Goal: Task Accomplishment & Management: Complete application form

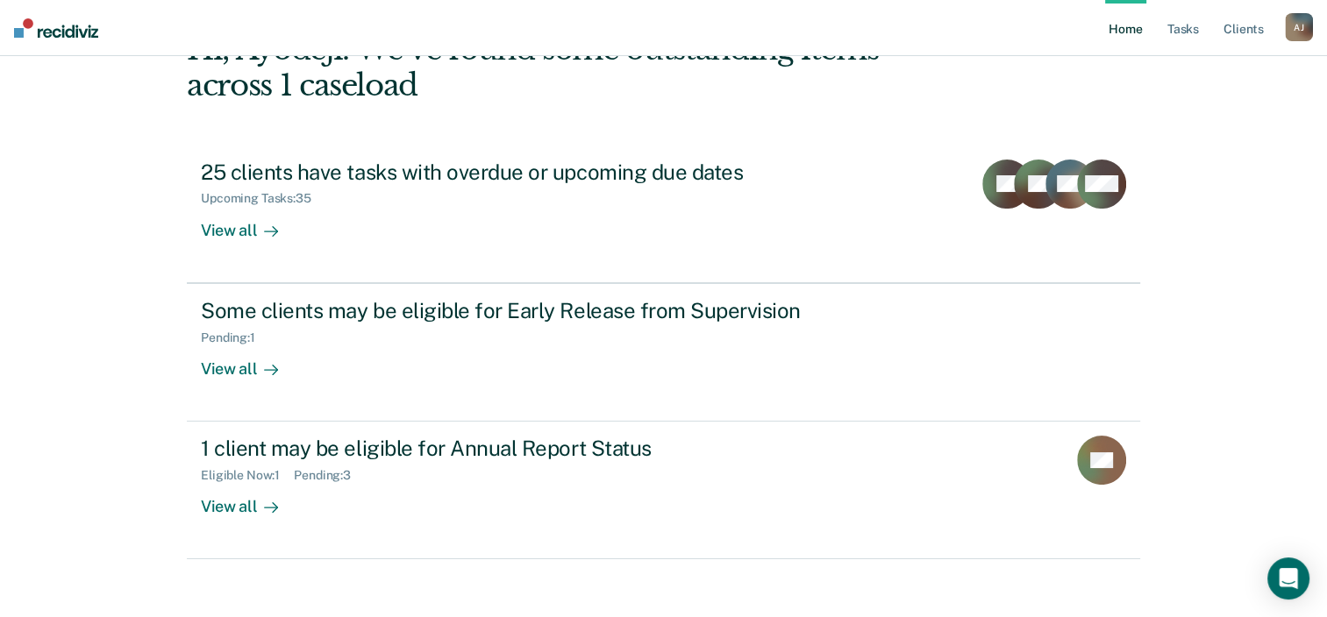
scroll to position [127, 0]
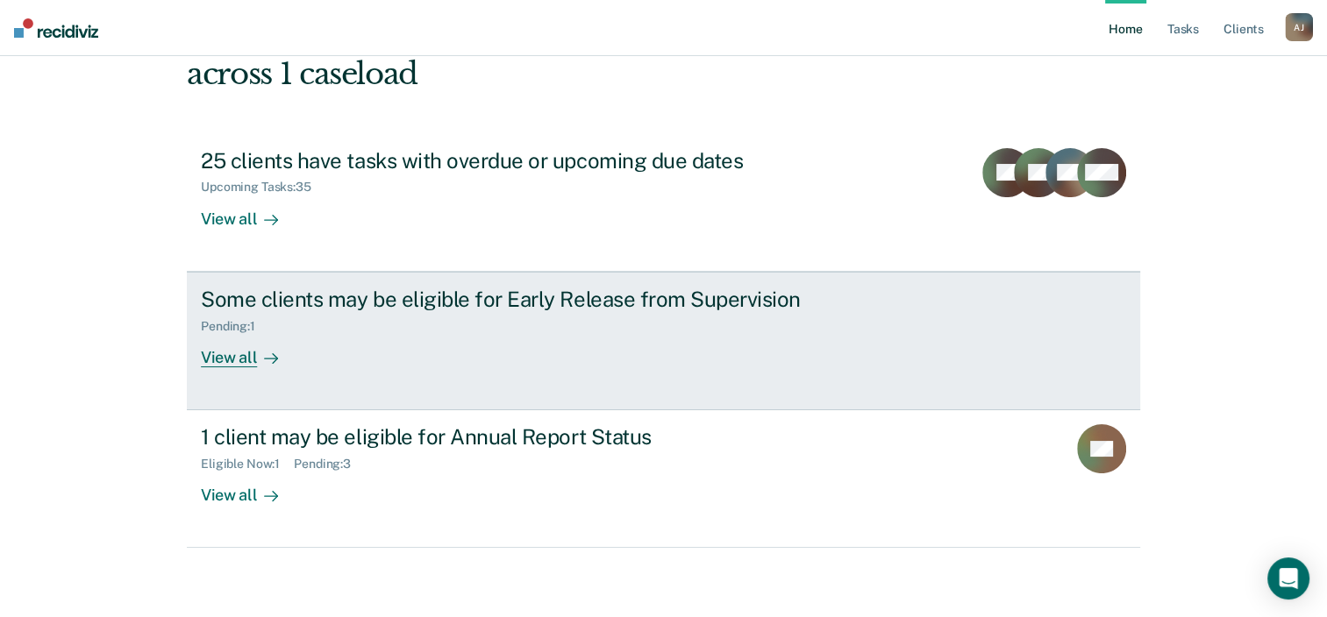
click at [235, 358] on div "View all" at bounding box center [250, 350] width 98 height 34
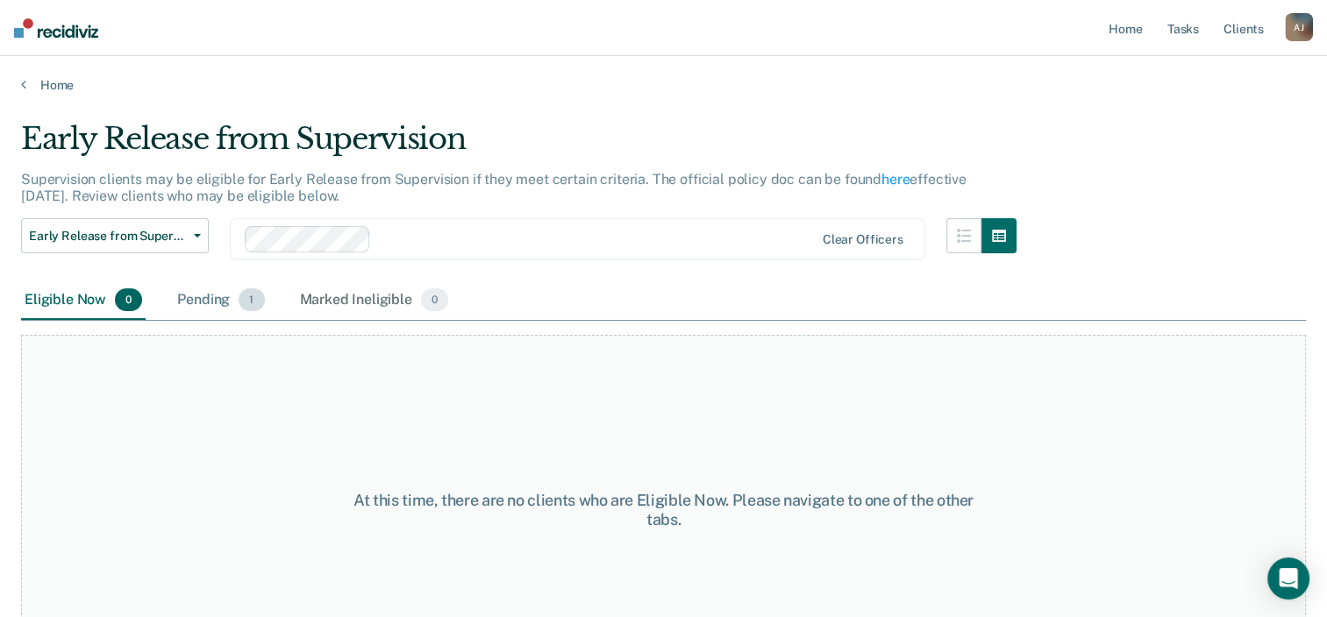
click at [214, 299] on div "Pending 1" at bounding box center [221, 301] width 94 height 39
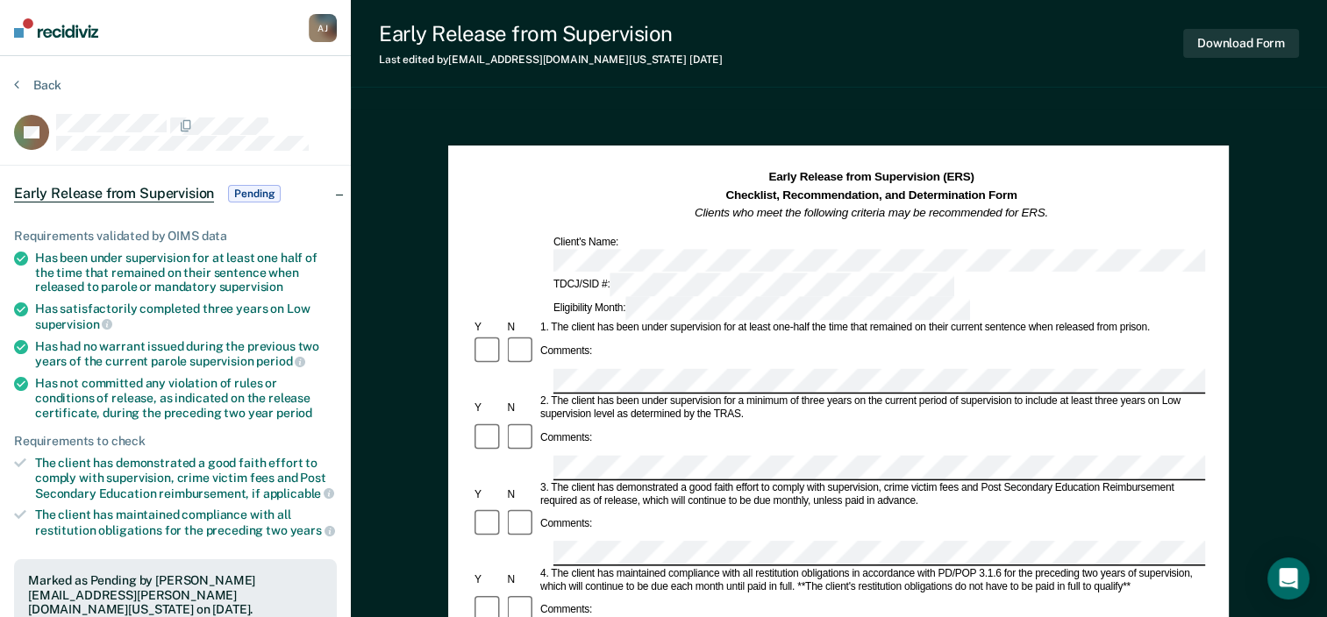
click at [601, 336] on div "Comments:" at bounding box center [838, 352] width 733 height 33
drag, startPoint x: 828, startPoint y: 396, endPoint x: 877, endPoint y: 398, distance: 49.1
click at [877, 481] on div "3. The client has demonstrated a good faith effort to comply with supervision, …" at bounding box center [871, 494] width 667 height 26
copy div "supervision"
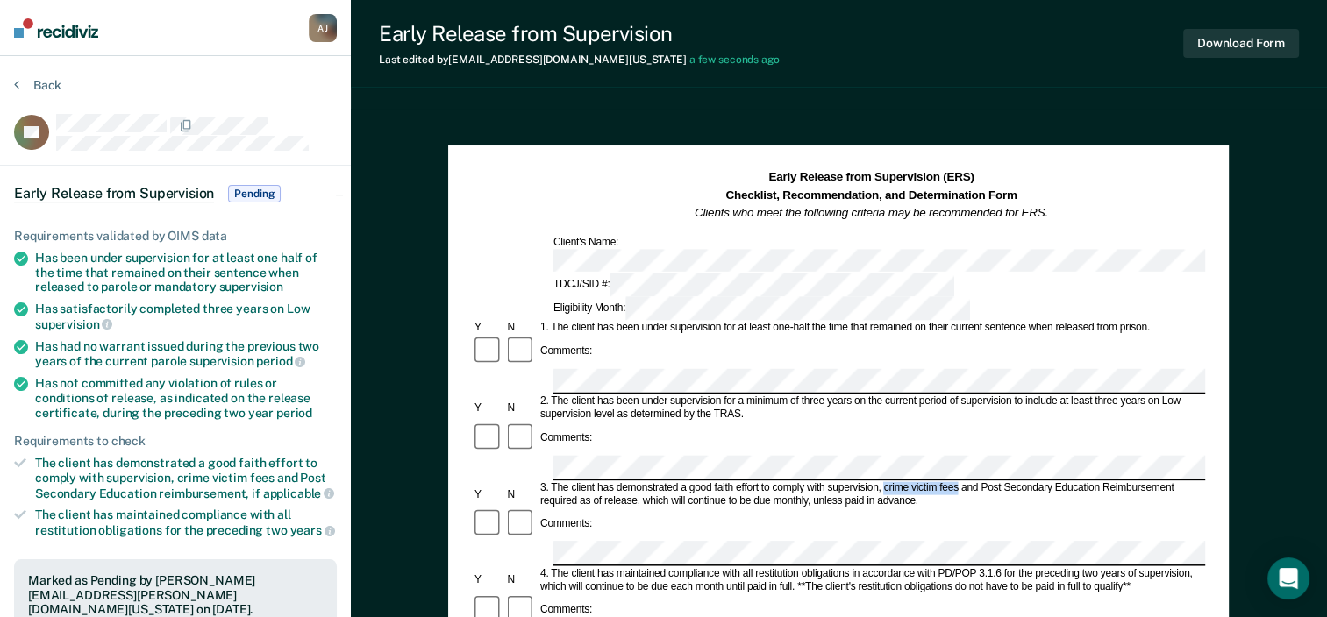
drag, startPoint x: 883, startPoint y: 398, endPoint x: 957, endPoint y: 400, distance: 73.7
click at [957, 481] on div "3. The client has demonstrated a good faith effort to comply with supervision, …" at bounding box center [871, 494] width 667 height 26
copy div "crime victim fees"
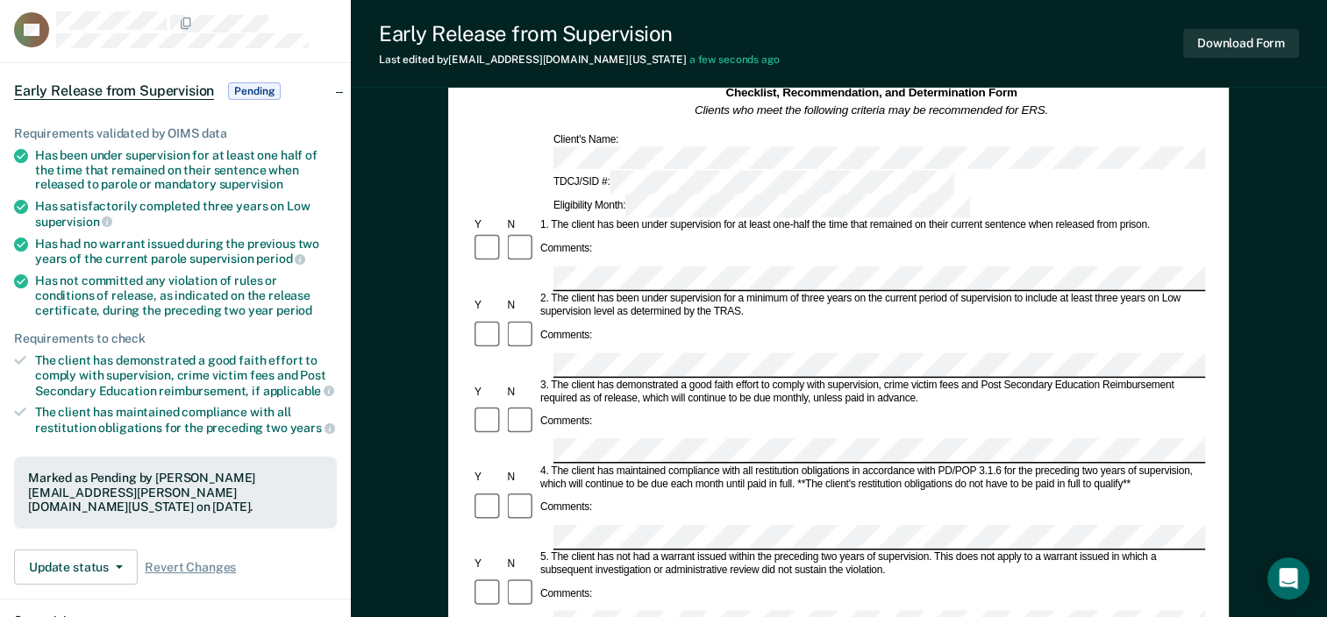
scroll to position [110, 0]
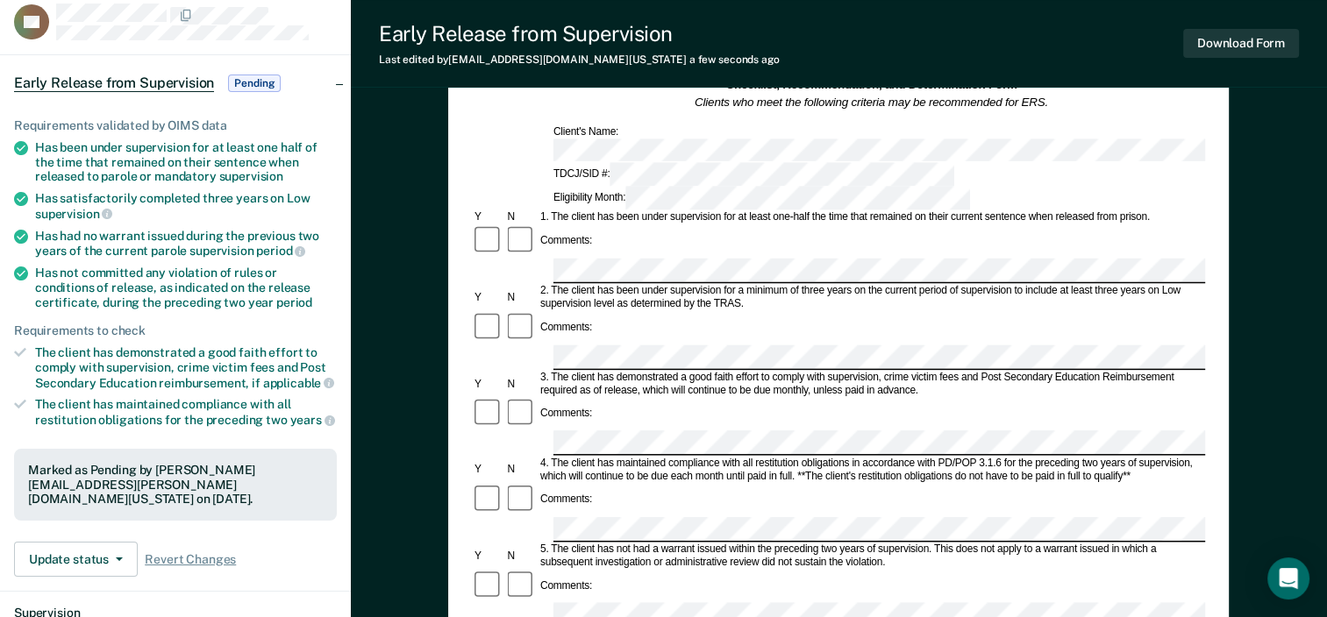
drag, startPoint x: 880, startPoint y: 491, endPoint x: 703, endPoint y: 494, distance: 176.3
copy div "violation of rules or conditions of release"
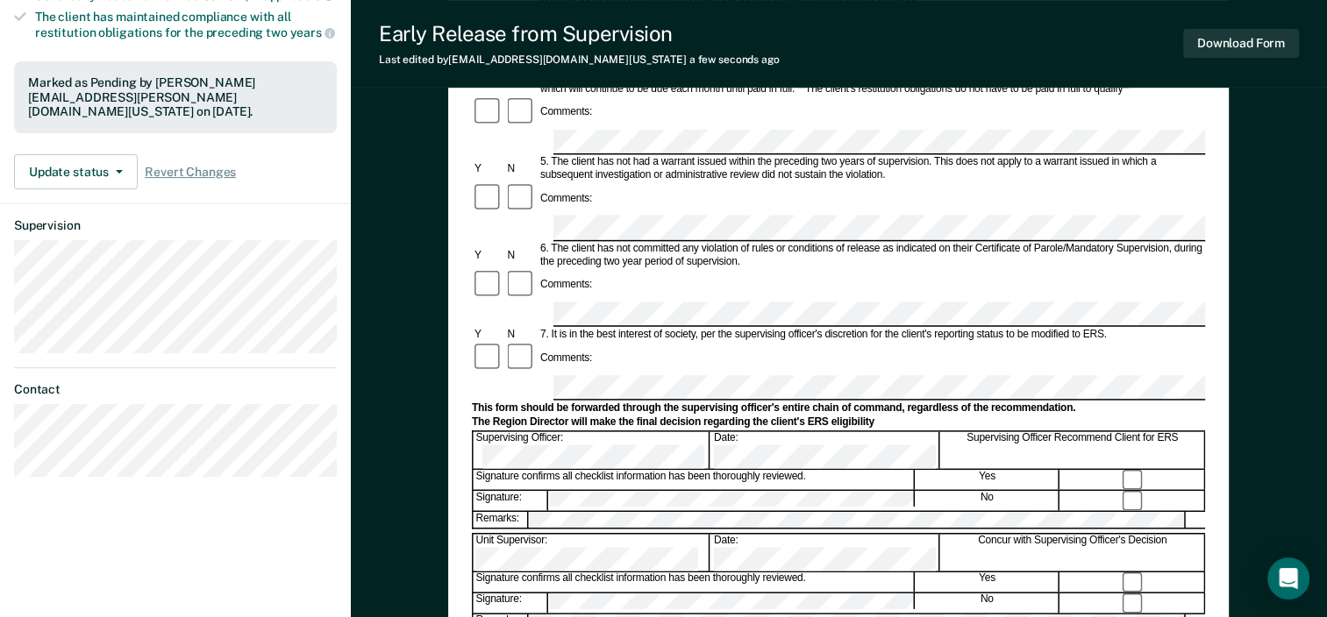
scroll to position [490, 0]
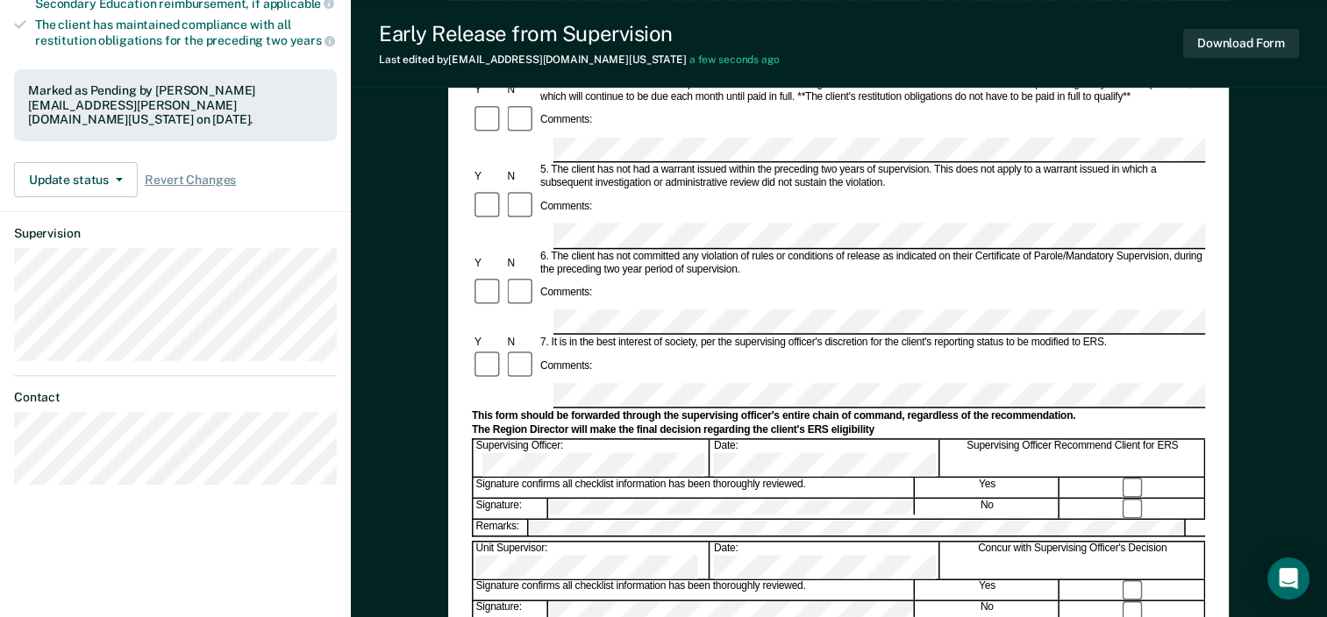
click at [710, 542] on div "Unit Supervisor:" at bounding box center [592, 560] width 237 height 37
click at [698, 542] on div "Unit Supervisor:" at bounding box center [592, 560] width 237 height 37
click at [842, 581] on div "Signature confirms all checklist information has been thoroughly reviewed." at bounding box center [694, 590] width 441 height 19
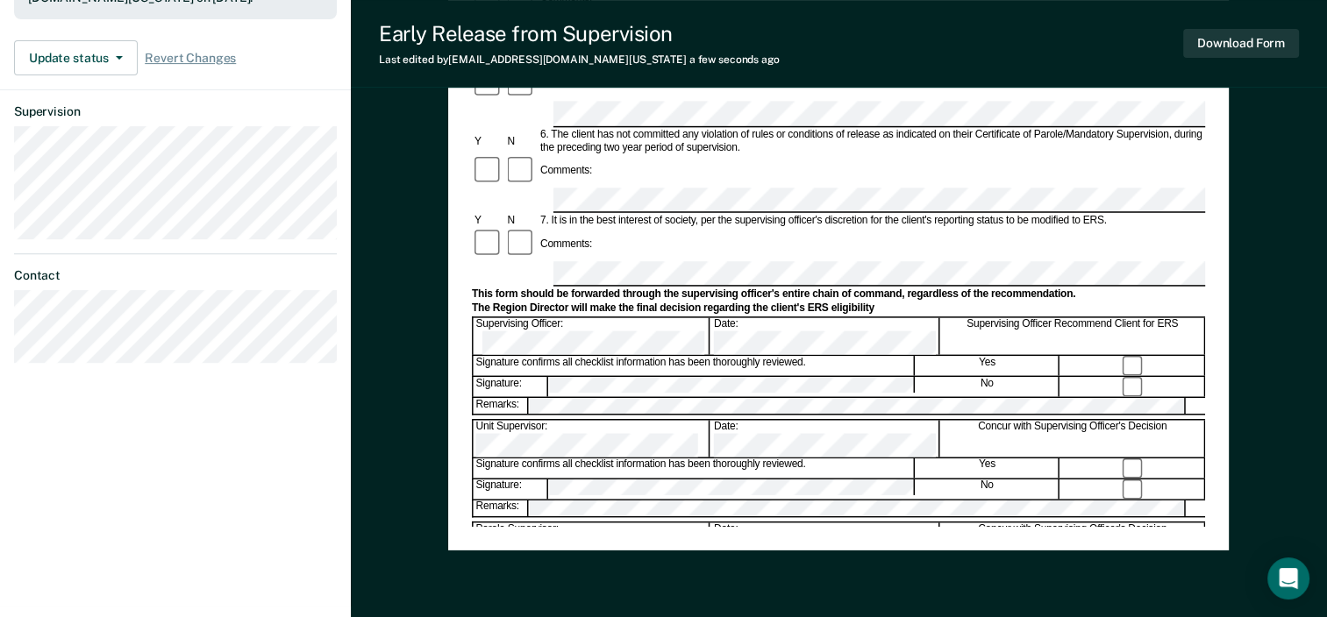
scroll to position [615, 0]
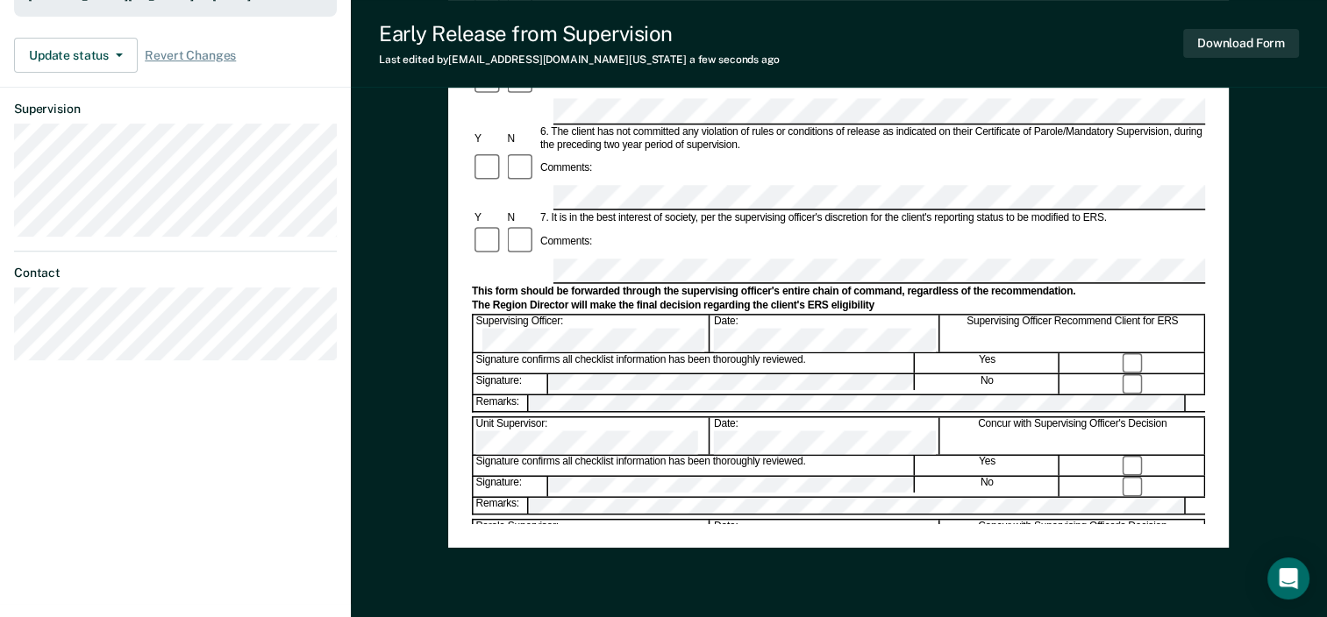
click at [624, 530] on div "Early Release from Supervision (ERS) Checklist, Recommendation, and Determinati…" at bounding box center [838, 39] width 781 height 1017
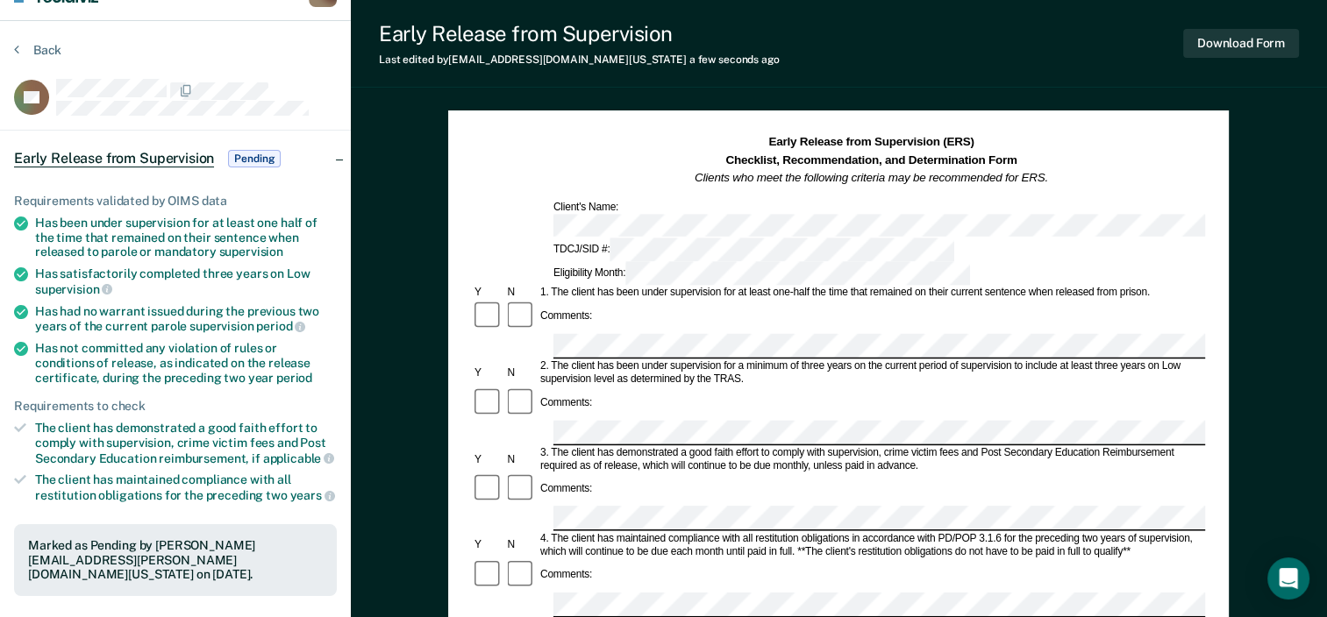
scroll to position [0, 0]
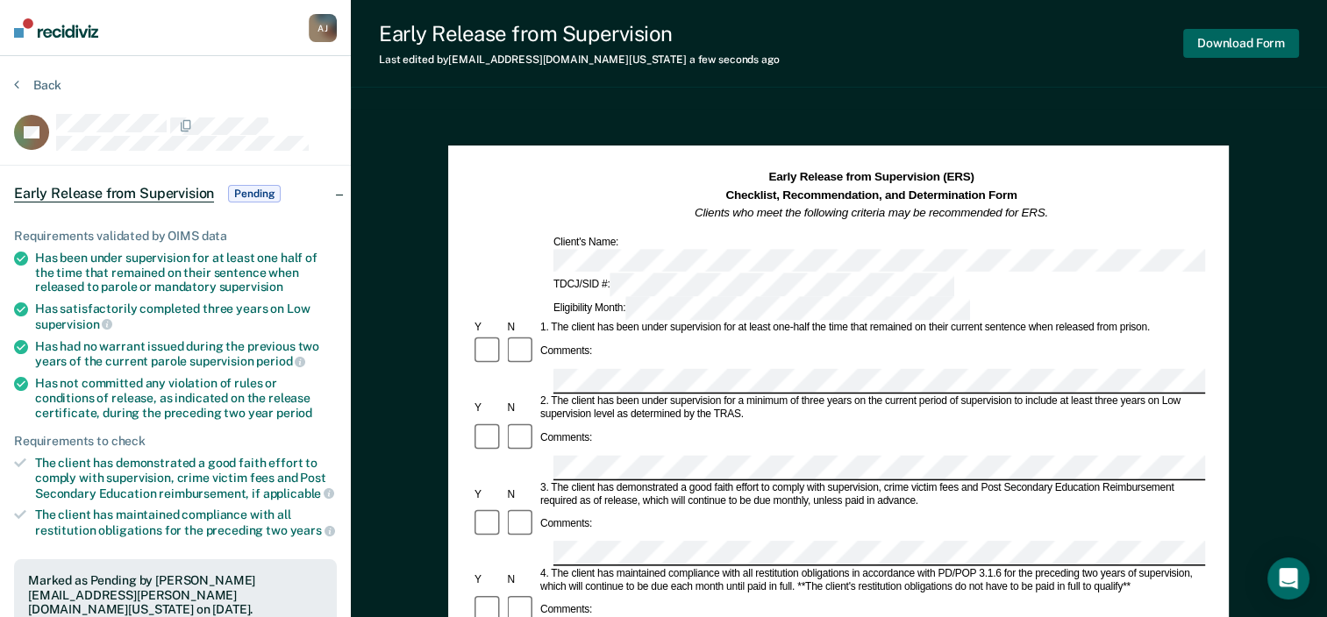
click at [1261, 48] on button "Download Form" at bounding box center [1241, 43] width 116 height 29
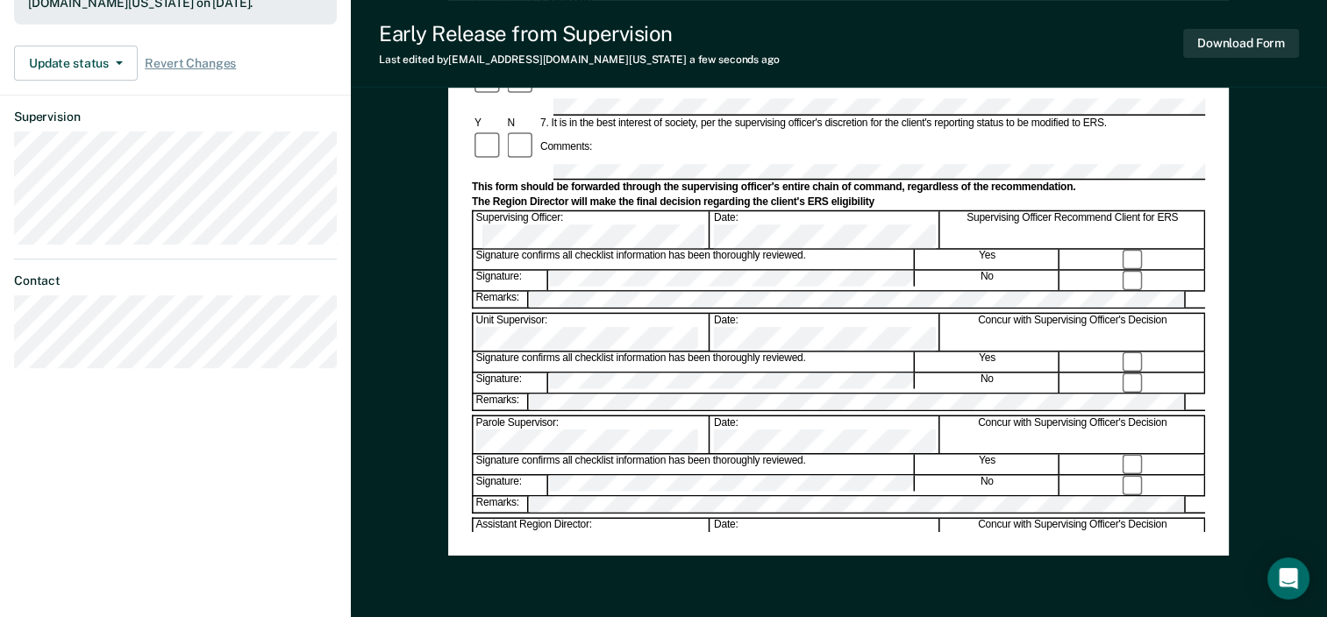
scroll to position [617, 0]
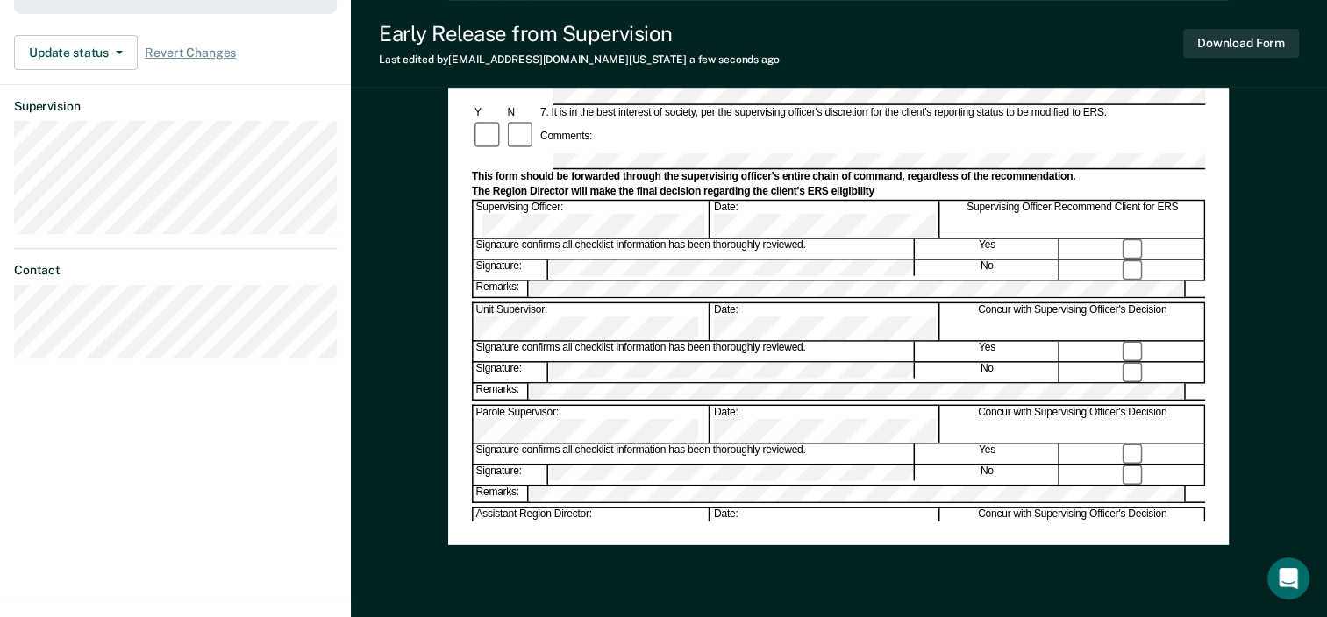
click at [610, 509] on div "Assistant Region Director:" at bounding box center [592, 527] width 237 height 37
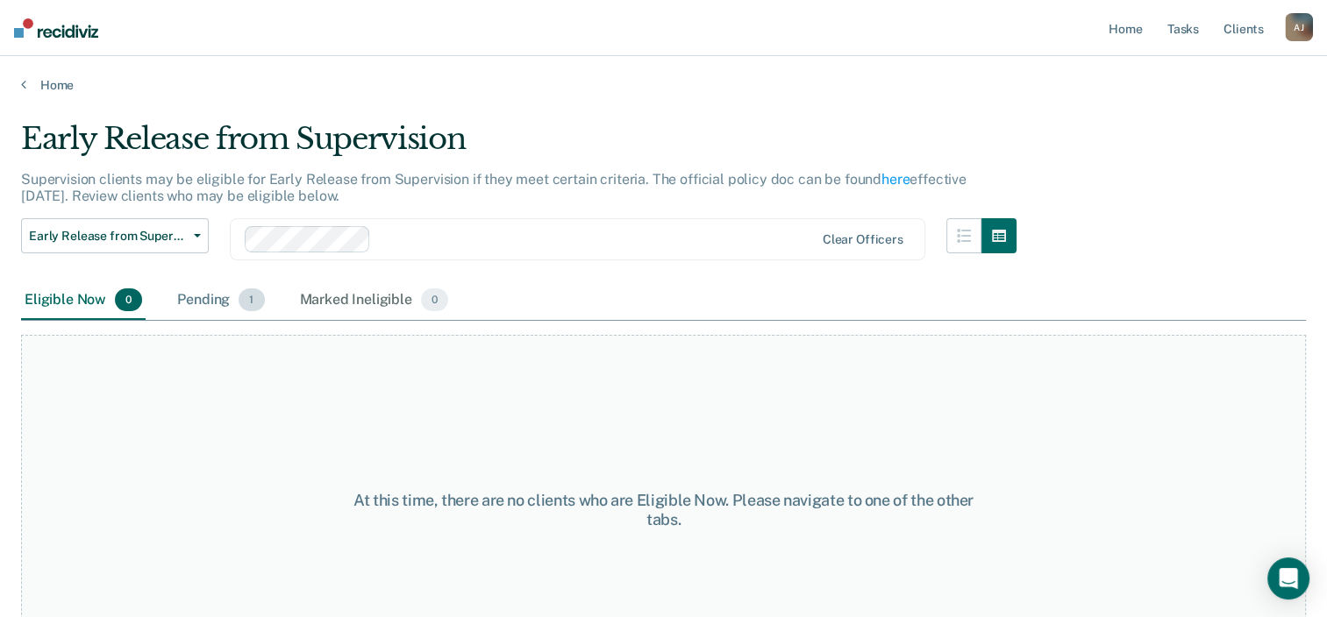
click at [223, 298] on div "Pending 1" at bounding box center [221, 301] width 94 height 39
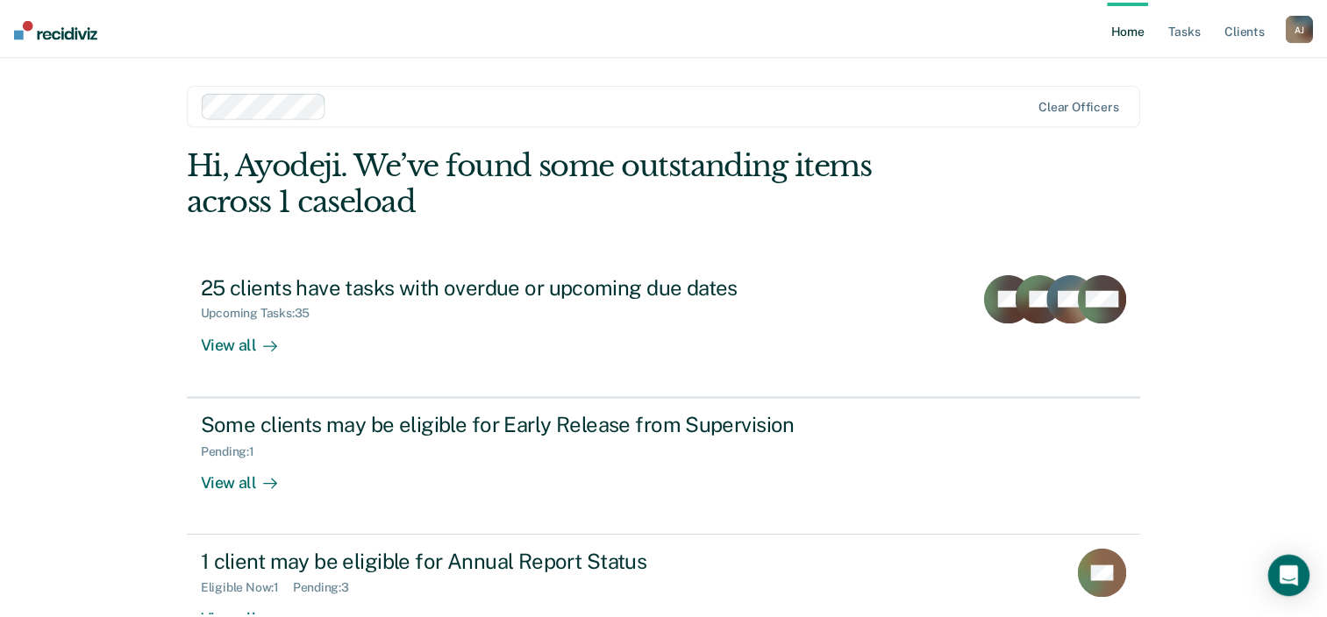
scroll to position [127, 0]
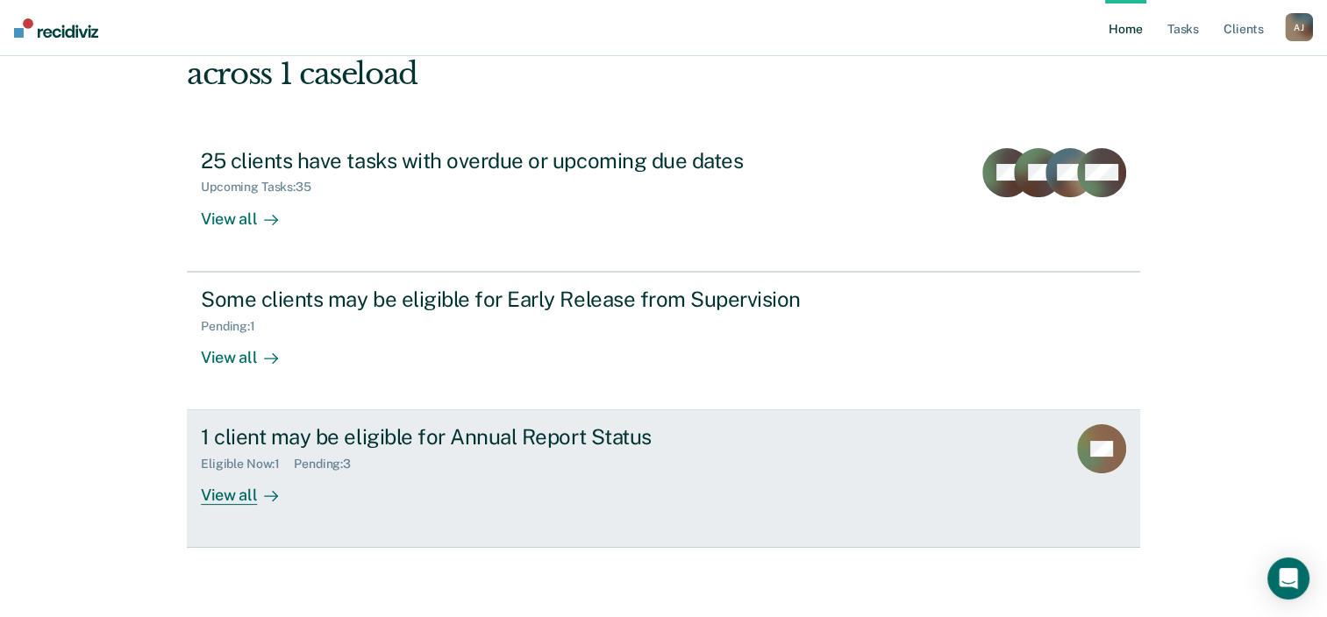
click at [242, 477] on div "View all" at bounding box center [250, 489] width 98 height 34
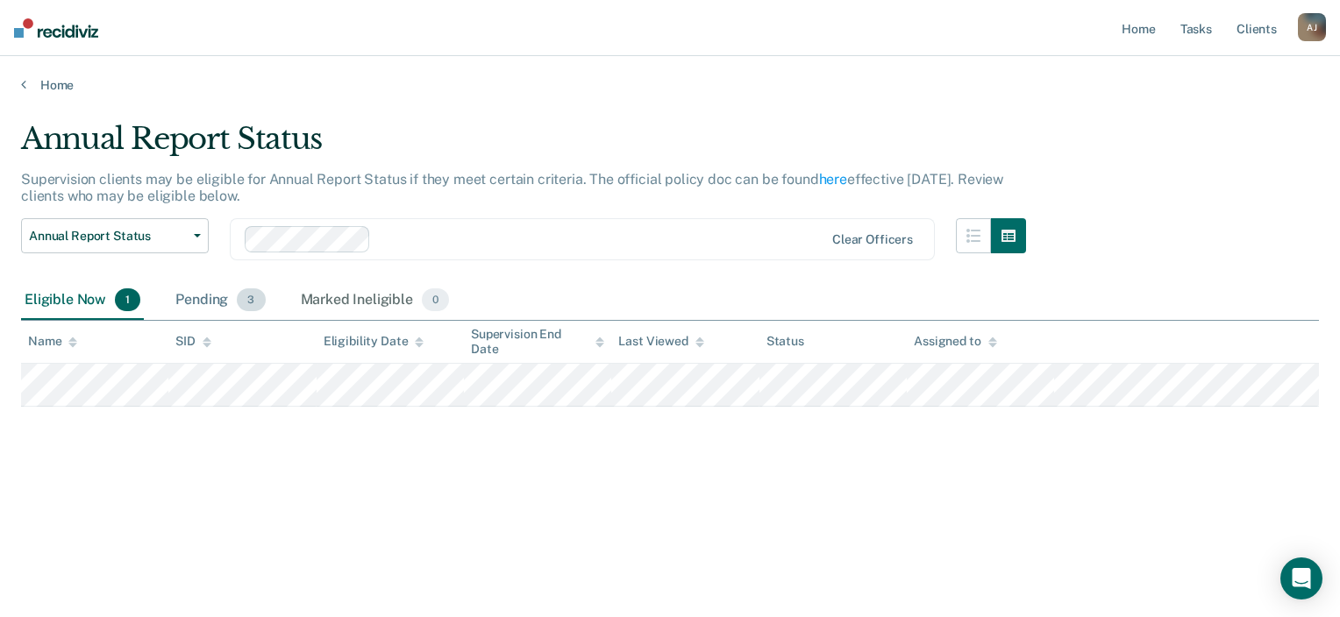
click at [217, 298] on div "Pending 3" at bounding box center [220, 301] width 96 height 39
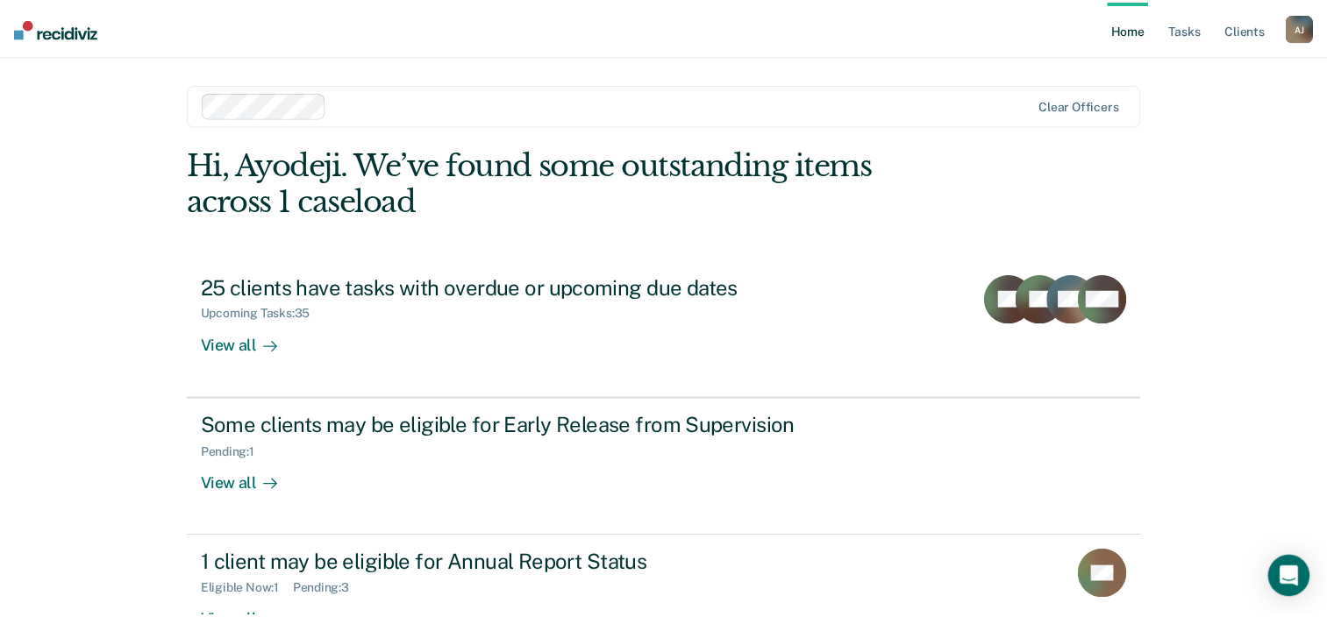
scroll to position [127, 0]
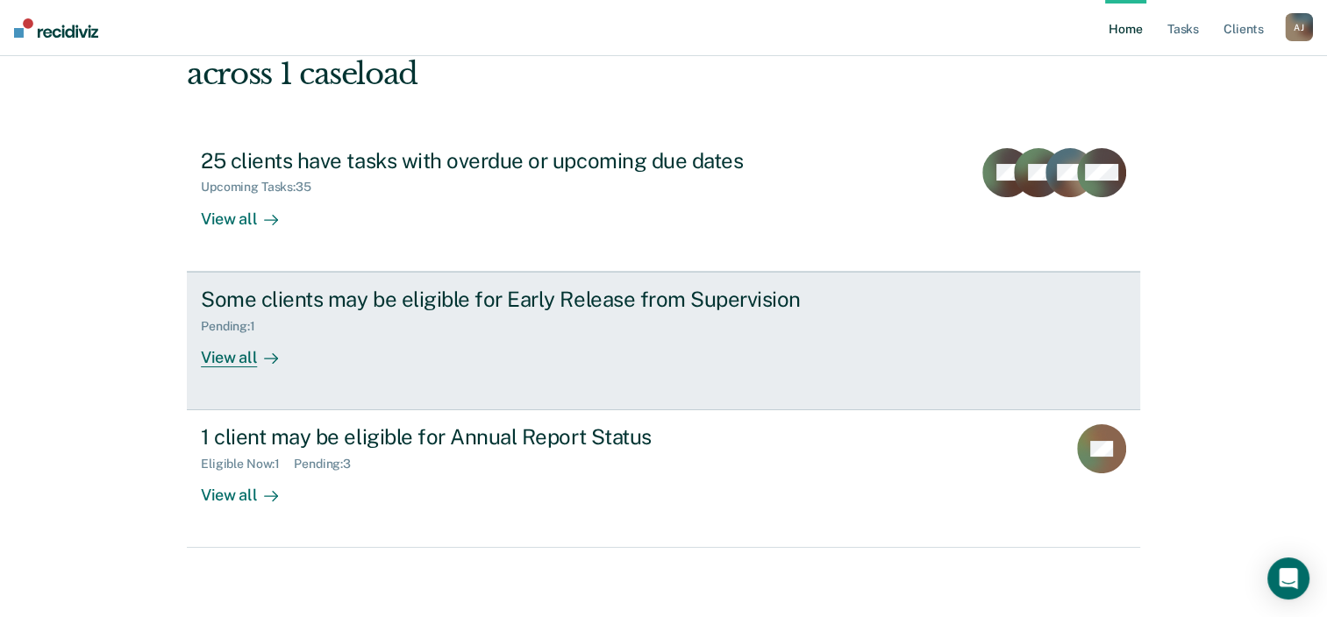
click at [235, 322] on div "Pending : 1" at bounding box center [235, 326] width 68 height 15
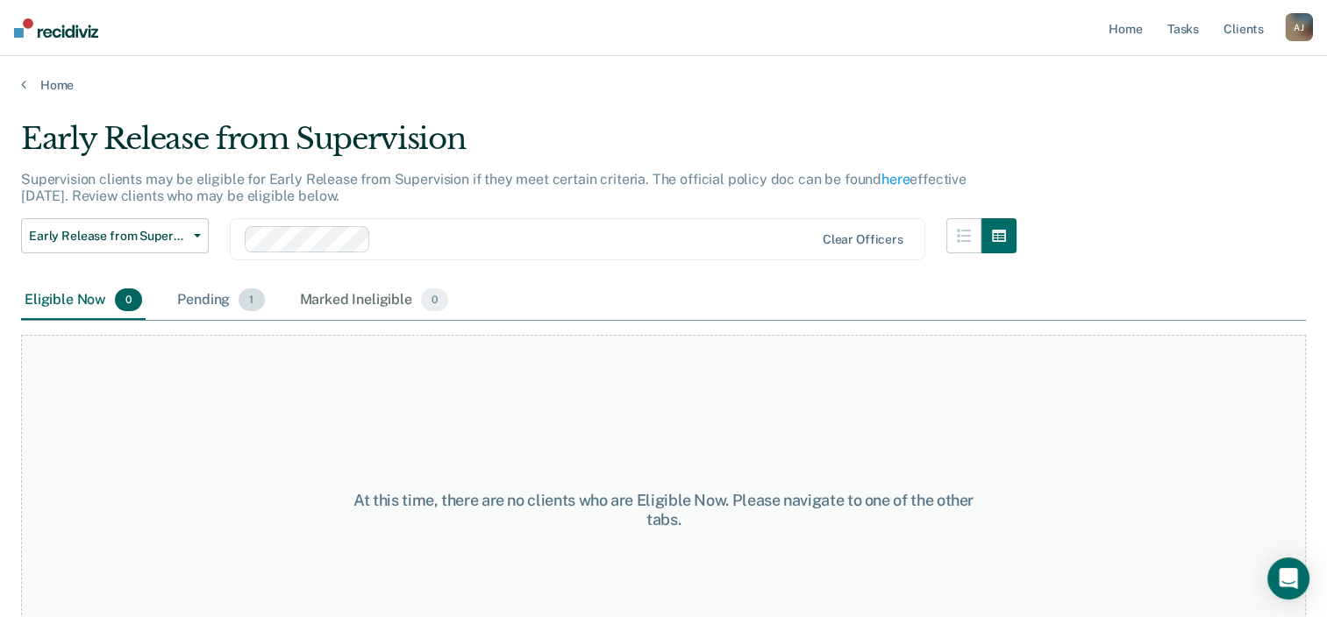
click at [213, 299] on div "Pending 1" at bounding box center [221, 301] width 94 height 39
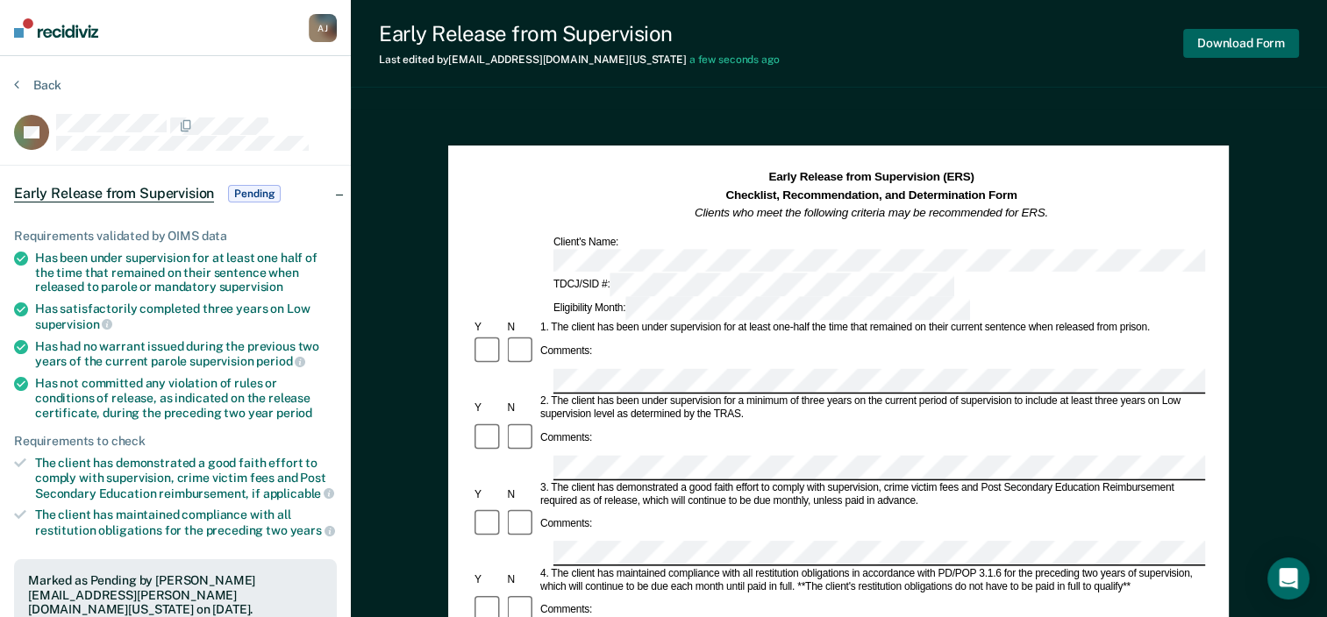
click at [1235, 49] on button "Download Form" at bounding box center [1241, 43] width 116 height 29
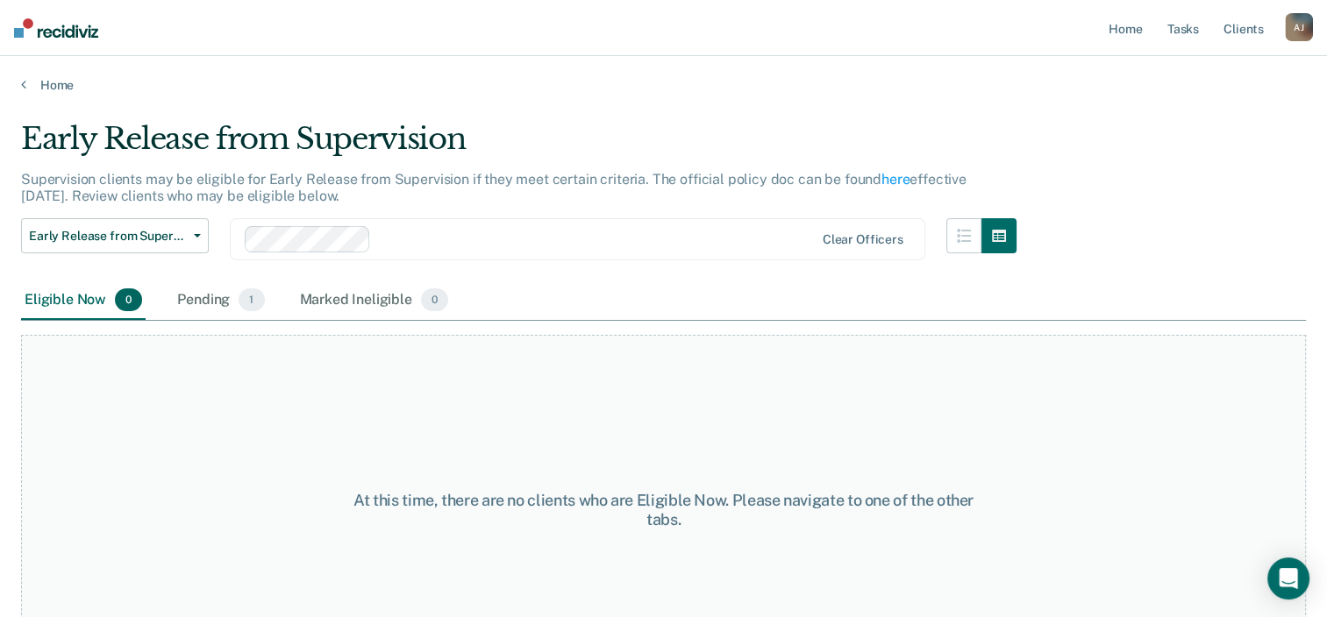
scroll to position [127, 0]
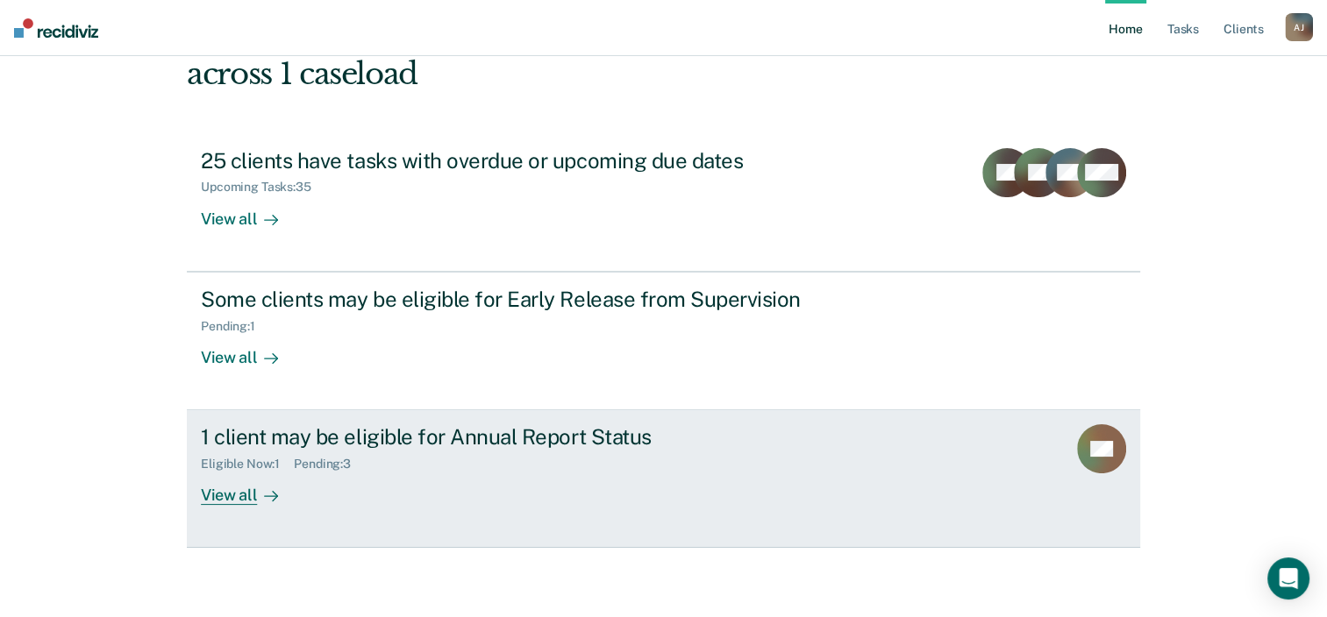
click at [267, 474] on div "View all" at bounding box center [250, 489] width 98 height 34
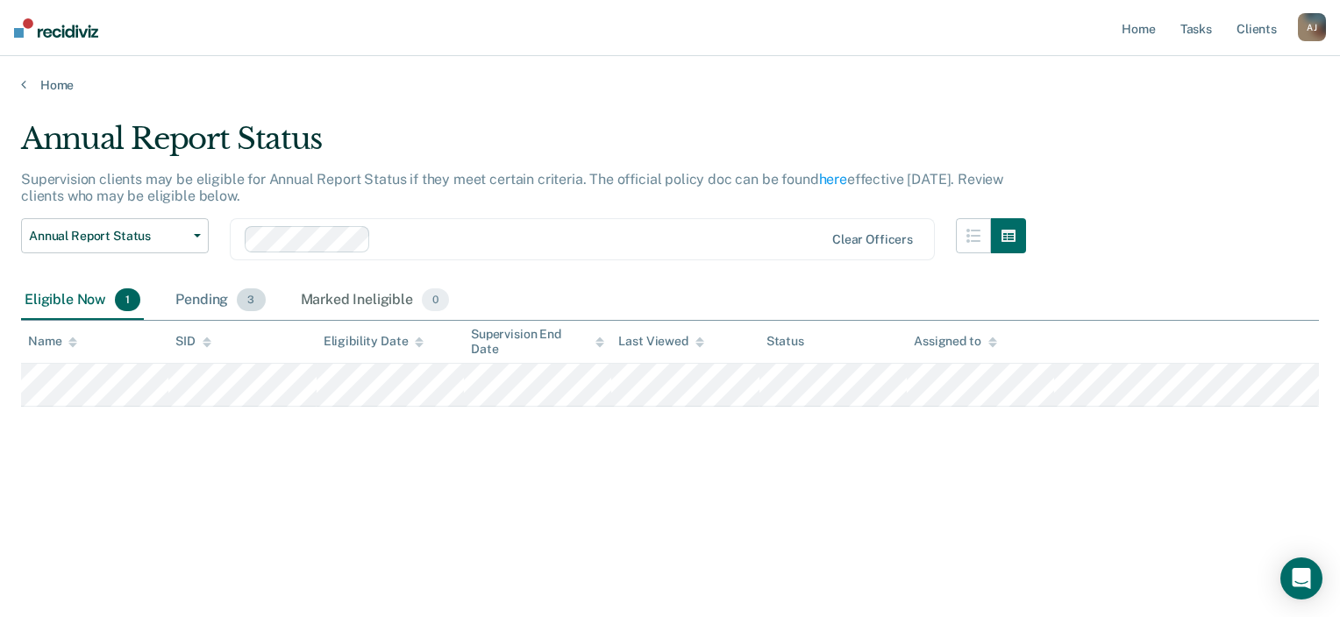
click at [232, 296] on div "Pending 3" at bounding box center [220, 301] width 96 height 39
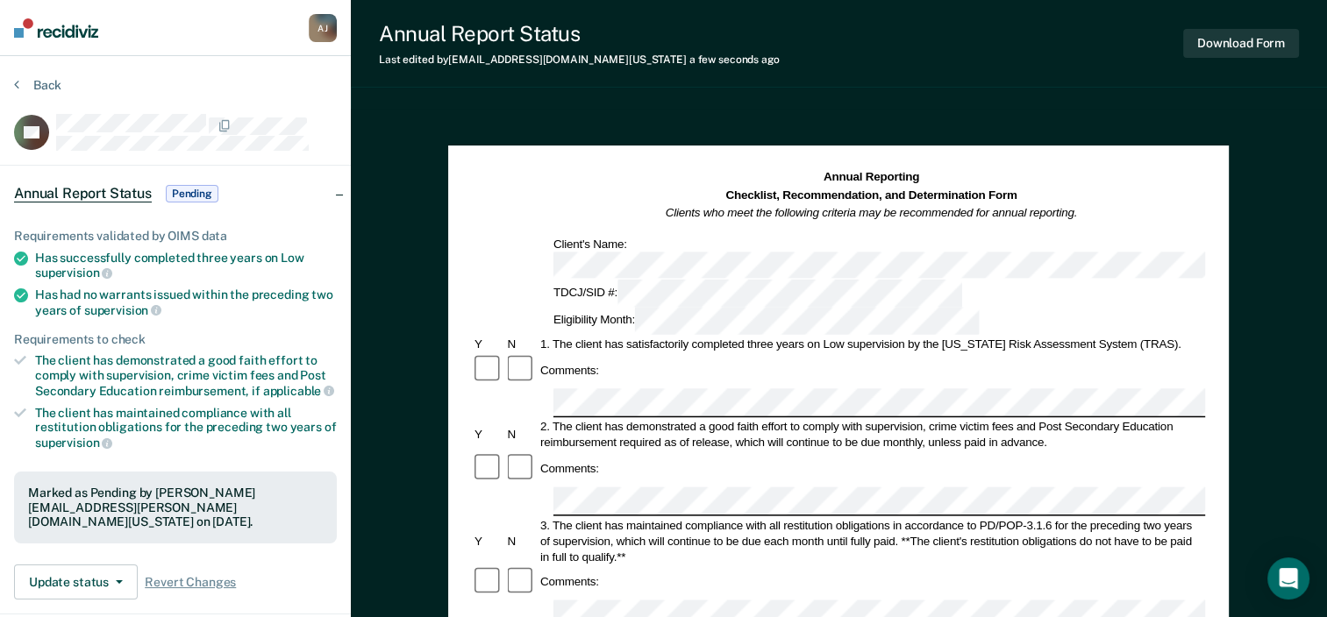
click at [960, 517] on div "3. The client has maintained compliance with all restitution obligations in acc…" at bounding box center [871, 540] width 667 height 47
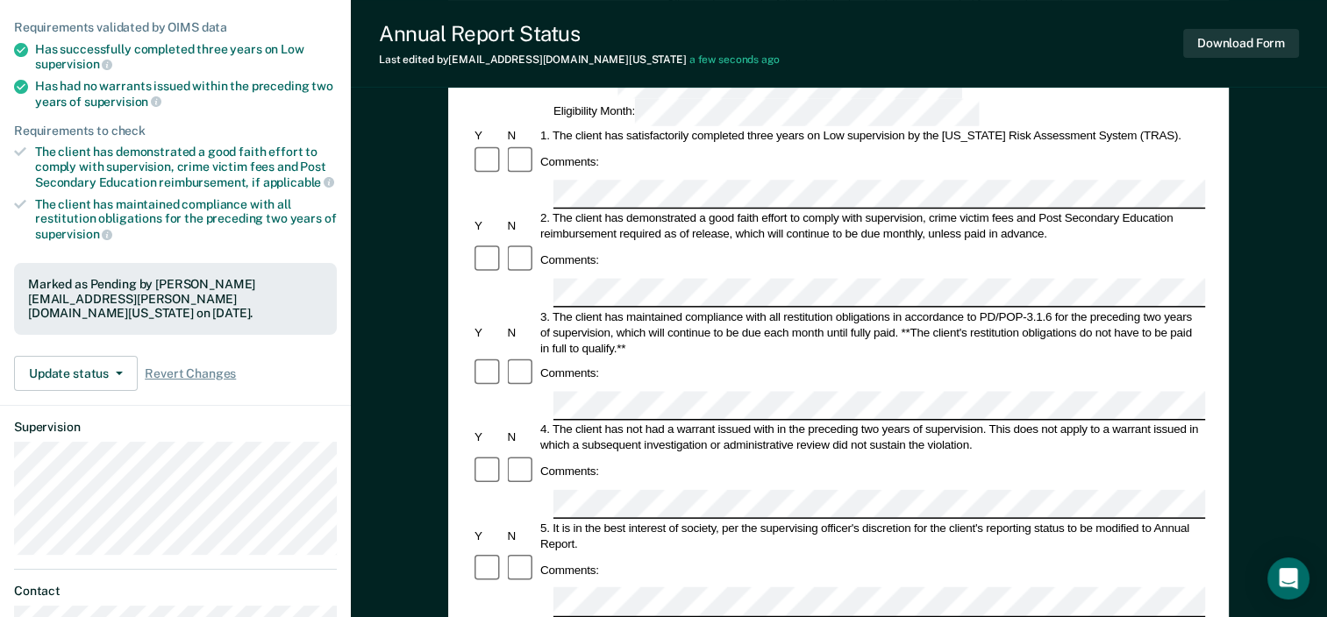
scroll to position [210, 0]
click at [731, 552] on div "Comments:" at bounding box center [838, 568] width 733 height 33
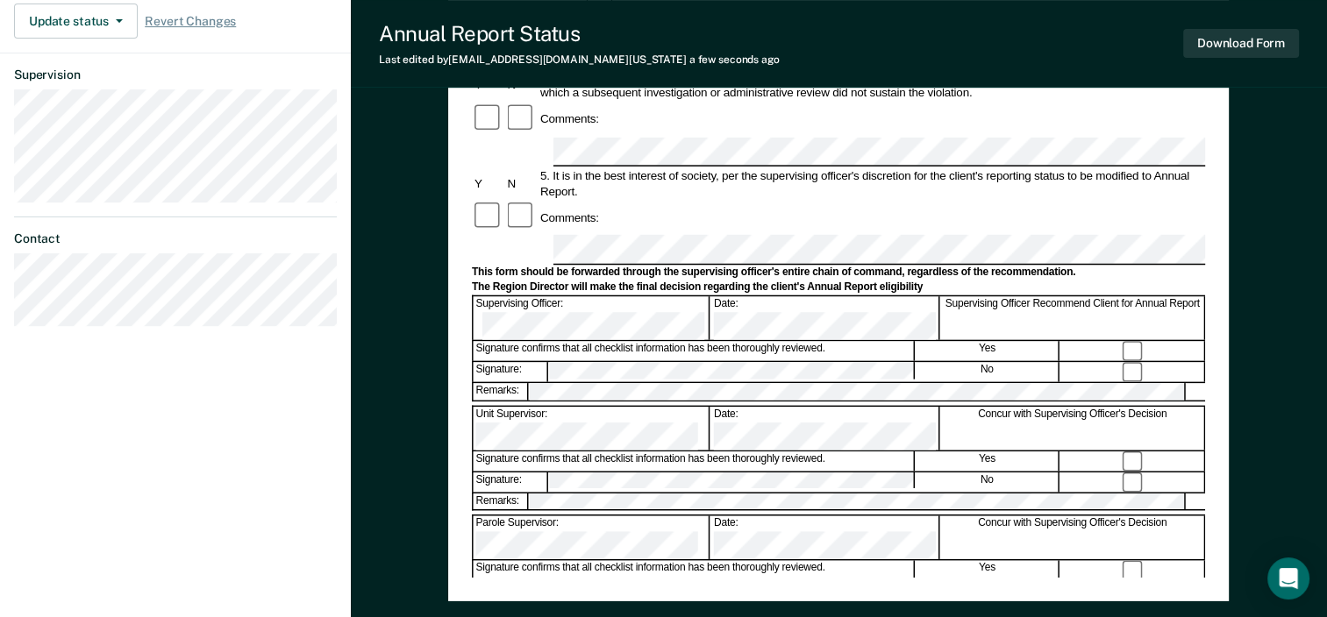
scroll to position [562, 0]
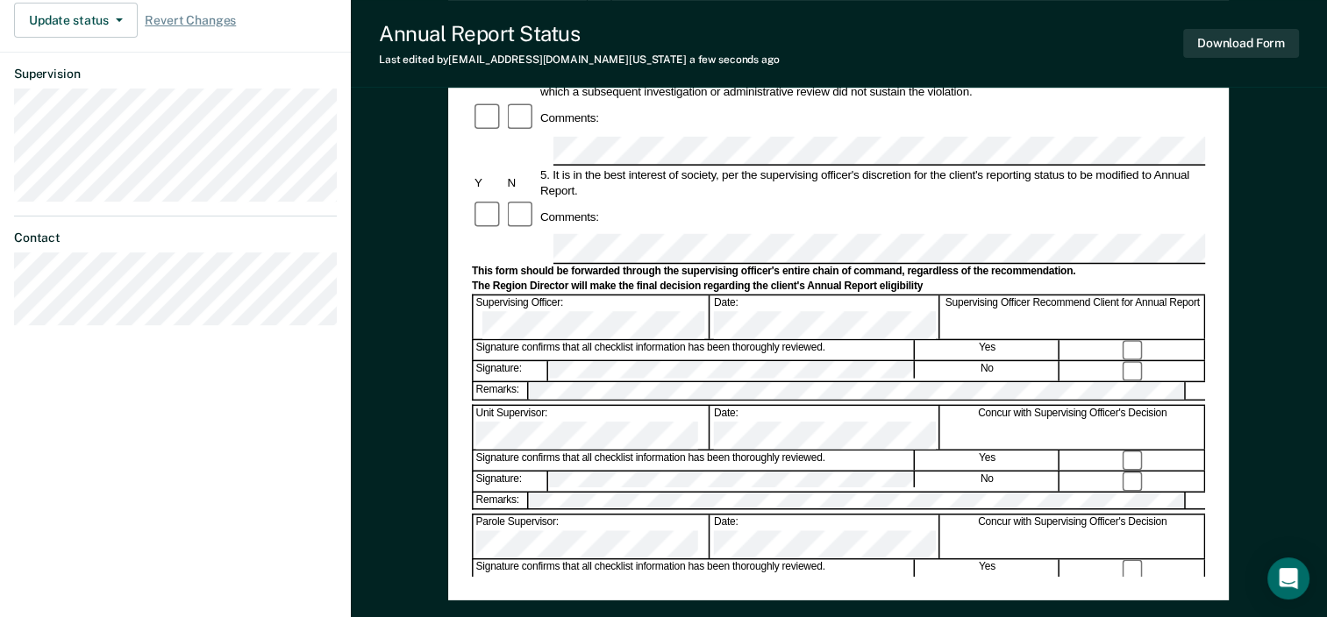
click at [606, 587] on div "Annual Reporting Checklist, Recommendation, and Determination Form Clients who …" at bounding box center [838, 91] width 781 height 1017
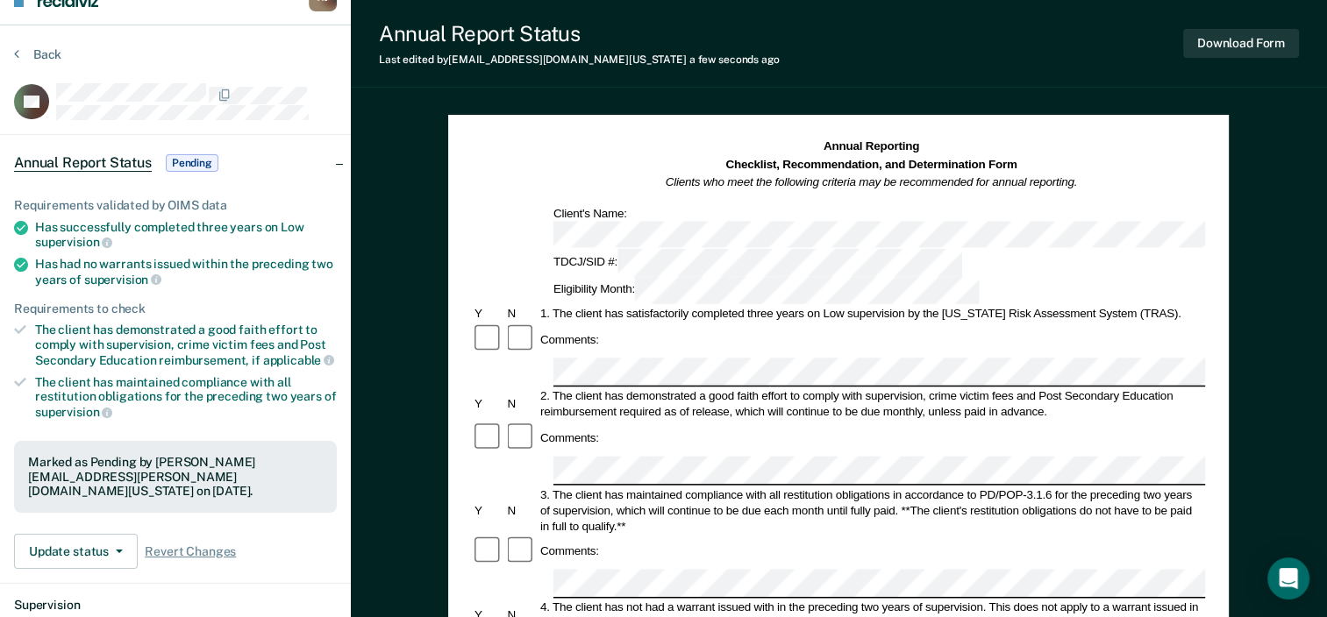
scroll to position [0, 0]
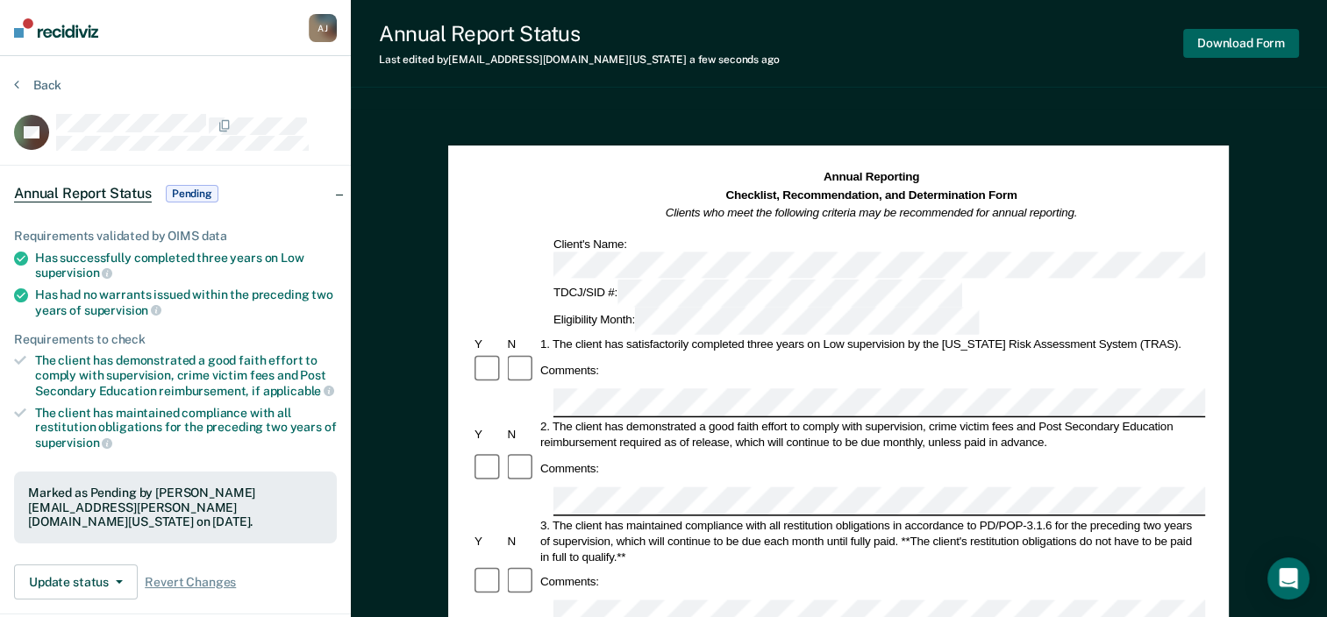
click at [1244, 42] on button "Download Form" at bounding box center [1241, 43] width 116 height 29
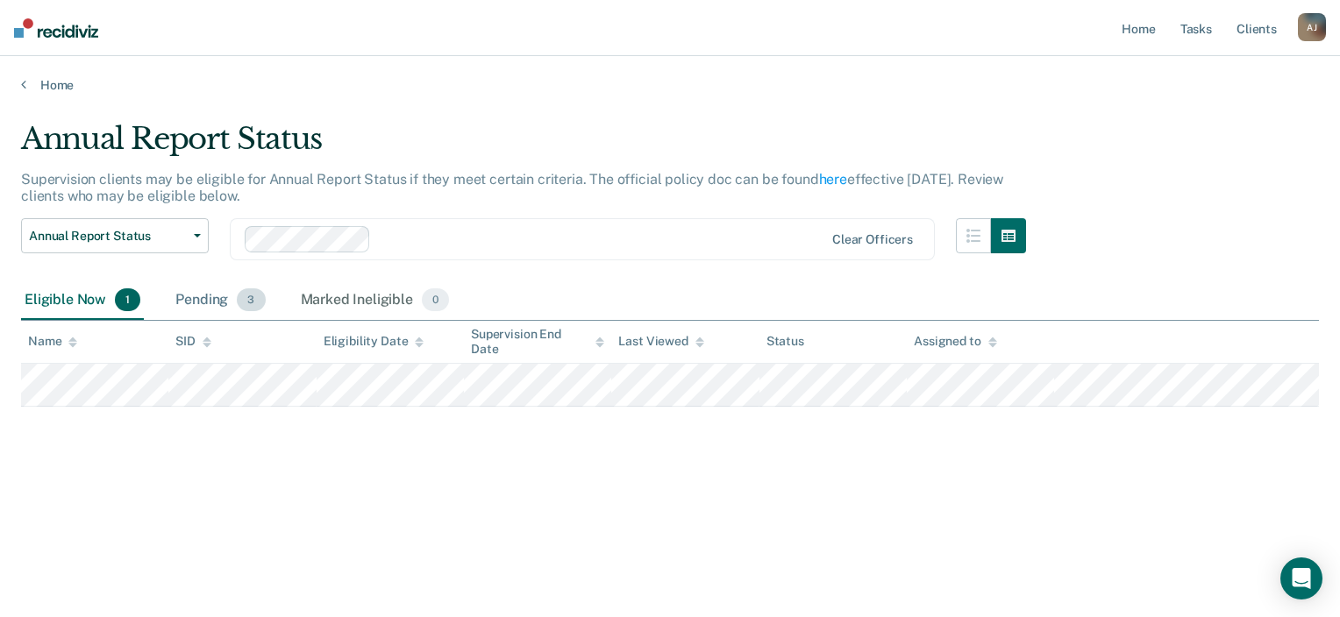
click at [213, 299] on div "Pending 3" at bounding box center [220, 301] width 96 height 39
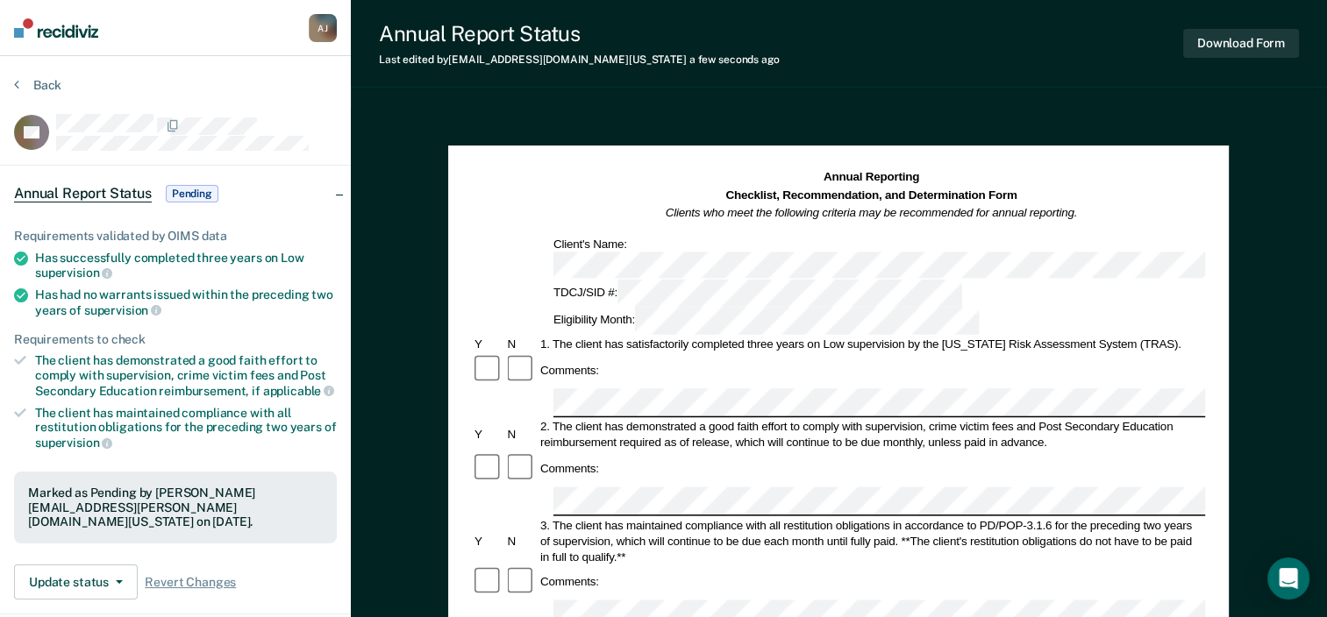
click at [919, 566] on div "Comments:" at bounding box center [838, 582] width 733 height 33
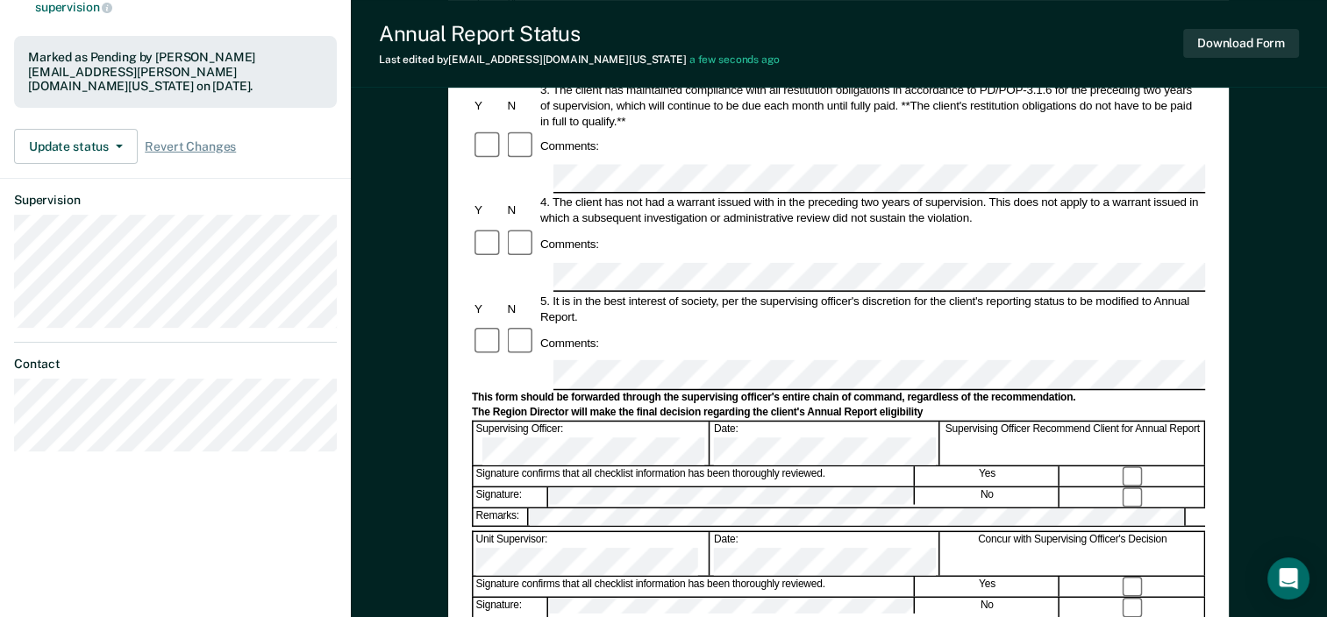
scroll to position [438, 0]
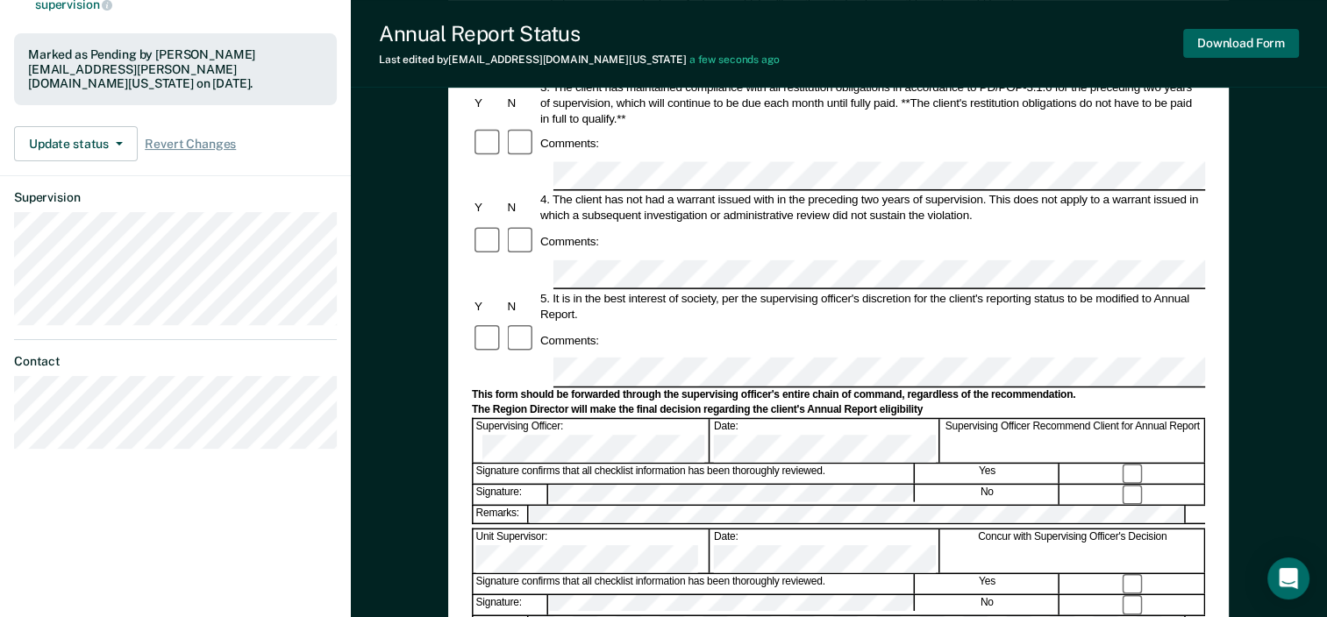
click at [1260, 40] on button "Download Form" at bounding box center [1241, 43] width 116 height 29
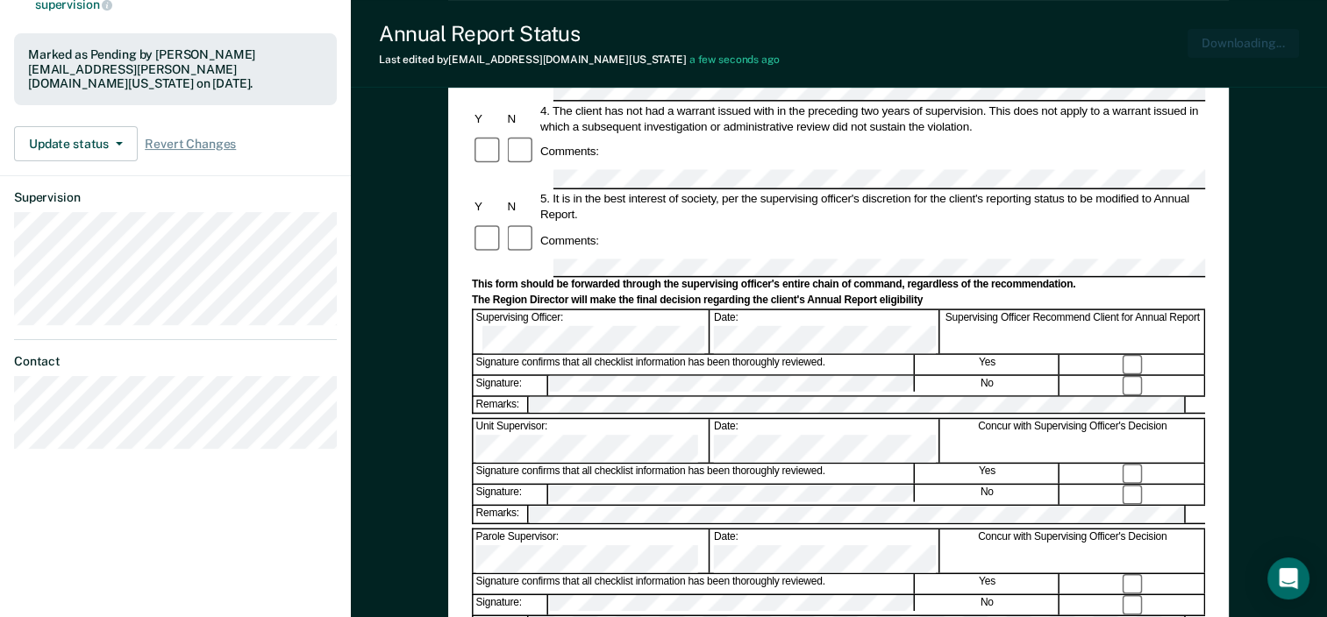
scroll to position [0, 0]
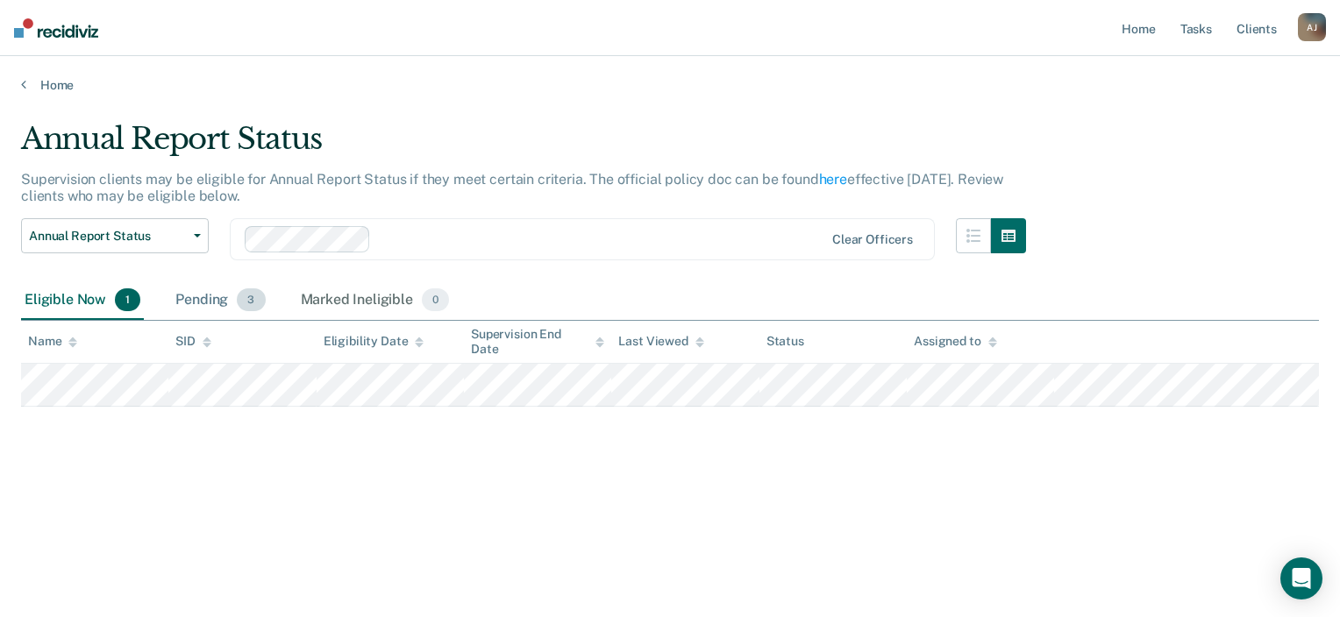
click at [199, 306] on div "Pending 3" at bounding box center [220, 301] width 96 height 39
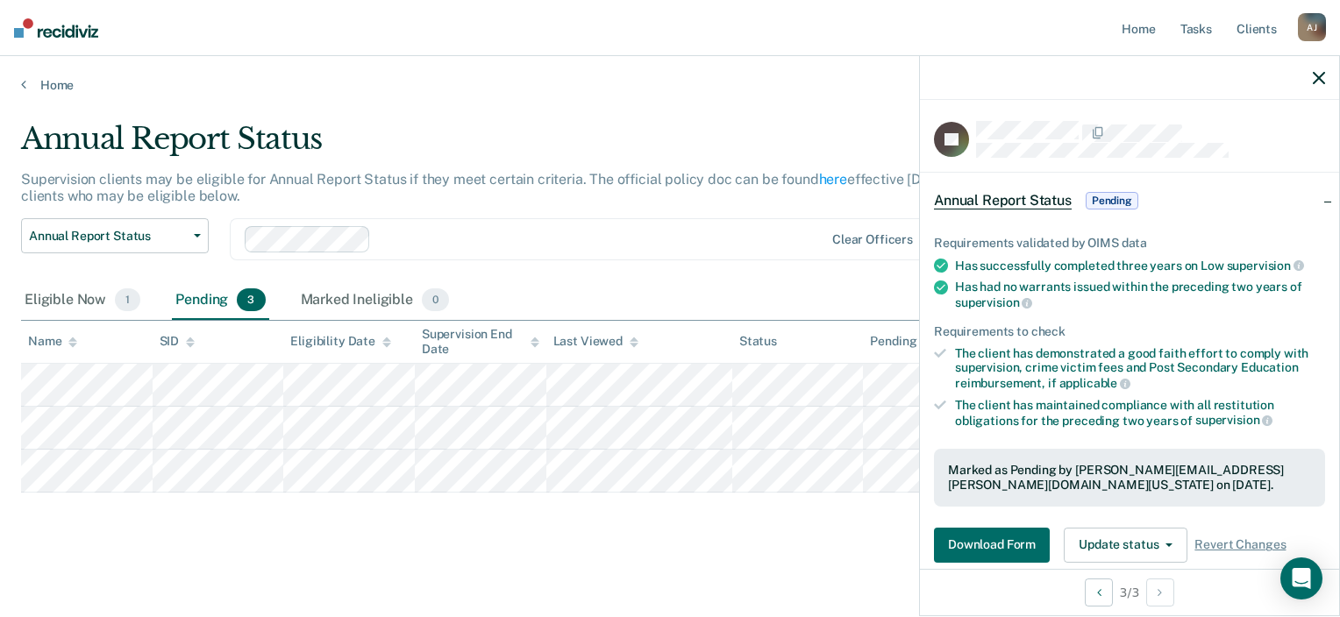
click at [1321, 82] on icon "button" at bounding box center [1319, 78] width 12 height 12
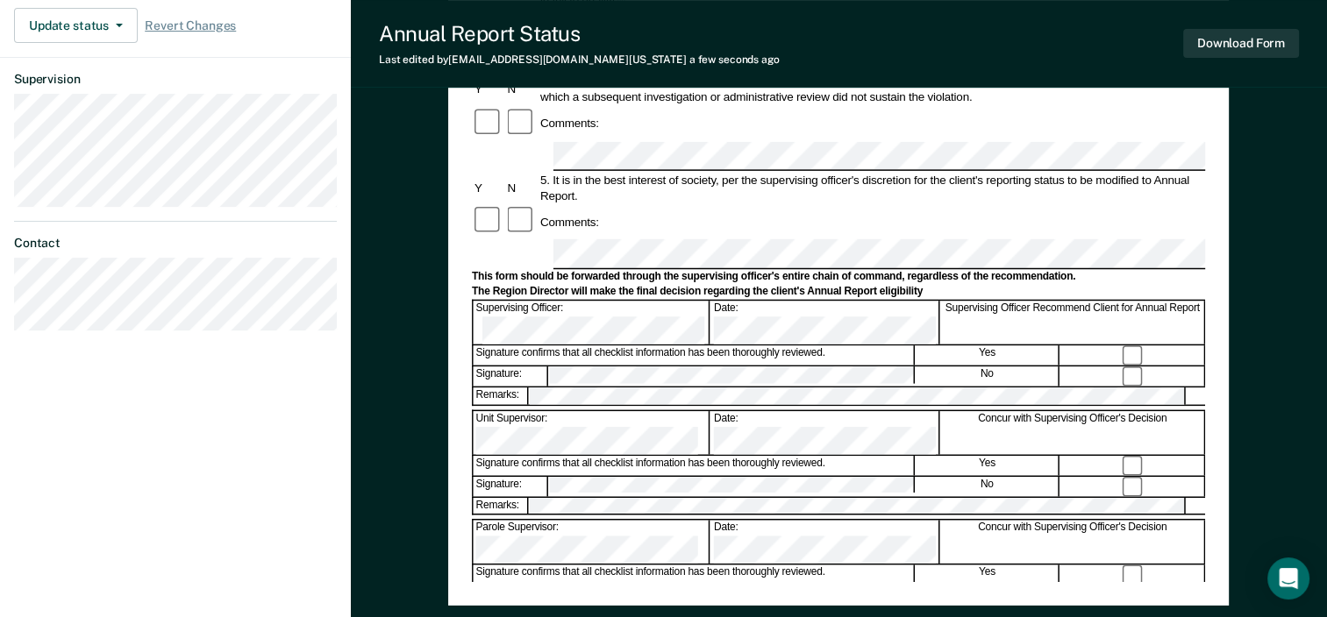
scroll to position [565, 0]
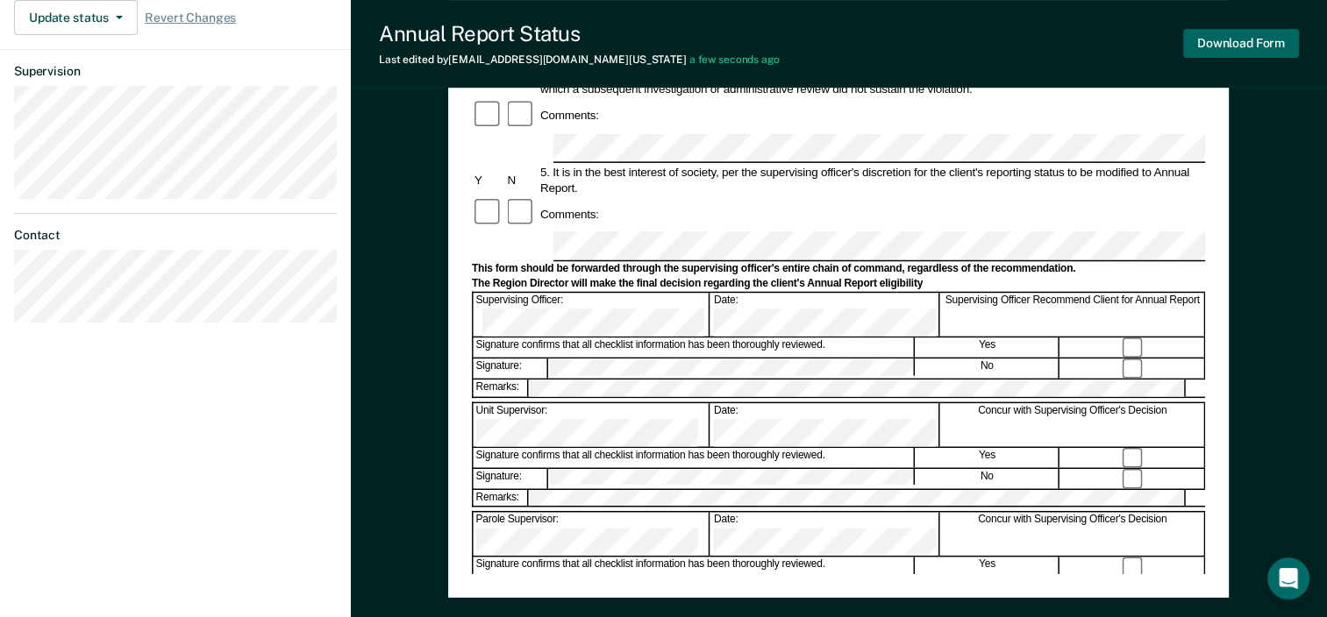
click at [1244, 45] on button "Download Form" at bounding box center [1241, 43] width 116 height 29
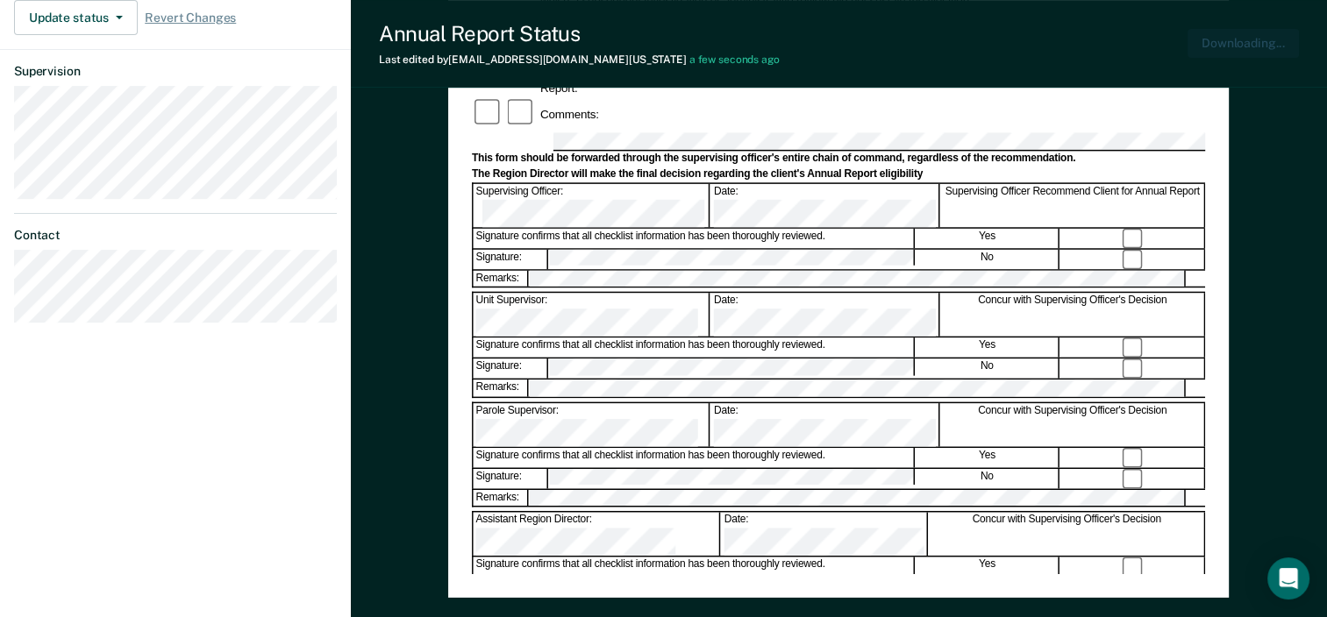
scroll to position [0, 0]
